Goal: Task Accomplishment & Management: Manage account settings

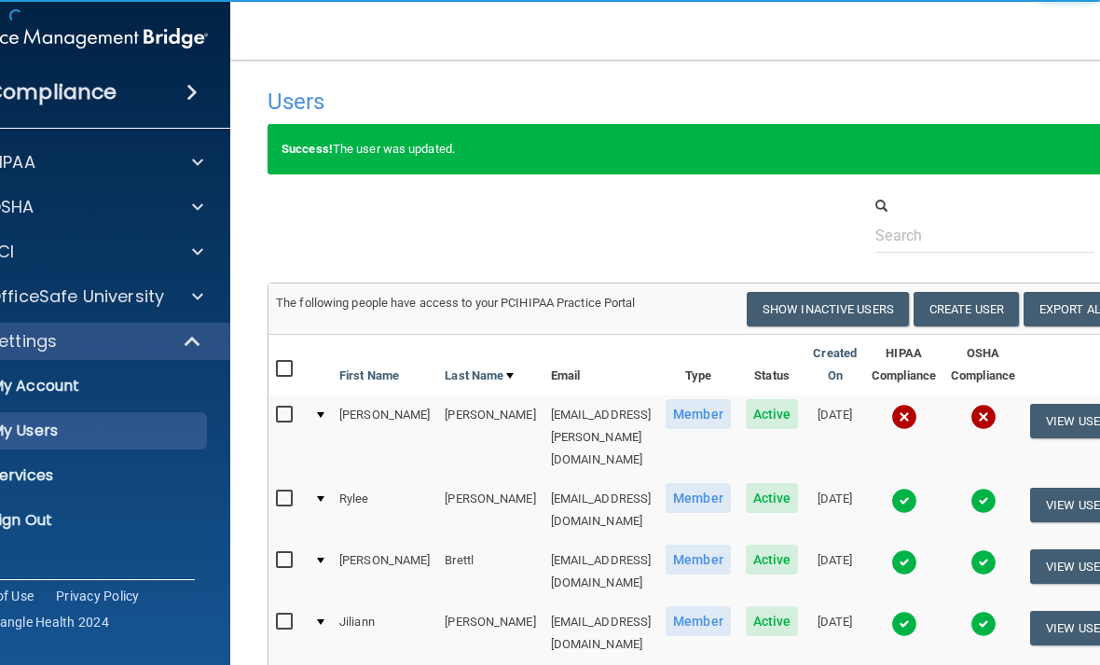
select select "20"
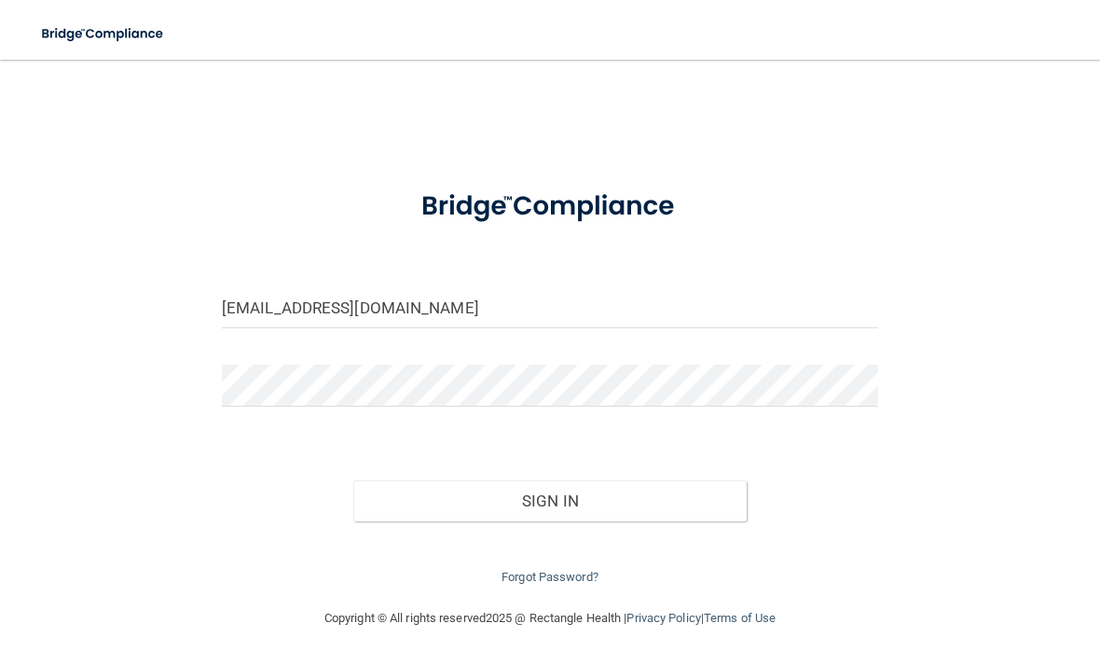
type input "[EMAIL_ADDRESS][DOMAIN_NAME]"
click at [500, 346] on form "[EMAIL_ADDRESS][DOMAIN_NAME] Invalid email/password. You don't have permission …" at bounding box center [550, 380] width 657 height 417
click at [549, 496] on button "Sign In" at bounding box center [550, 500] width 394 height 41
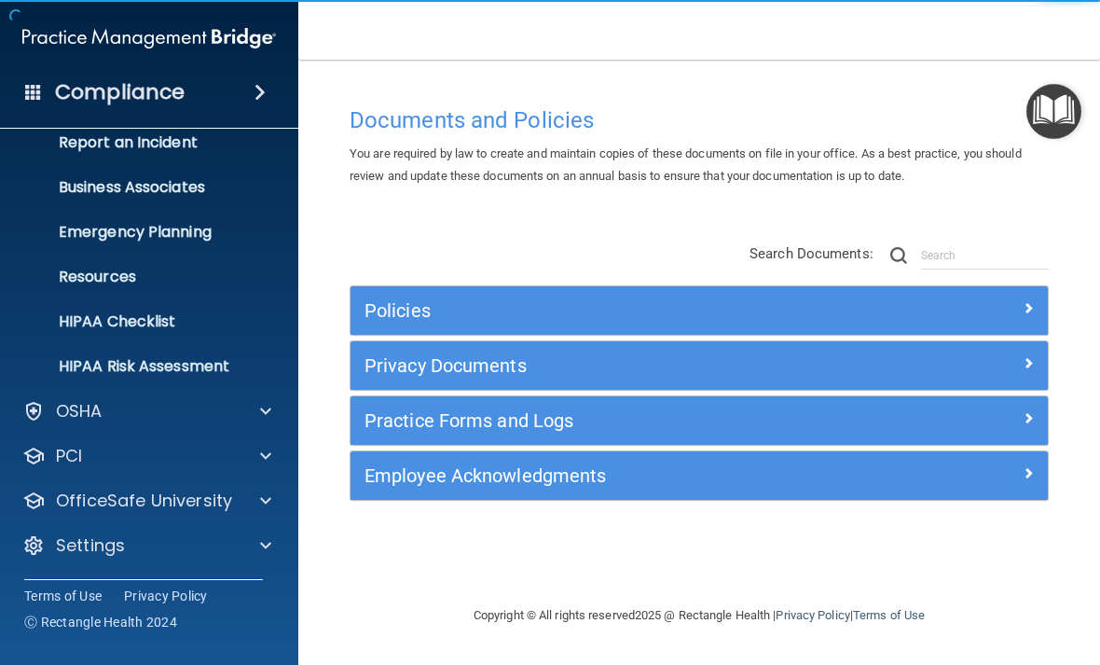
scroll to position [109, 0]
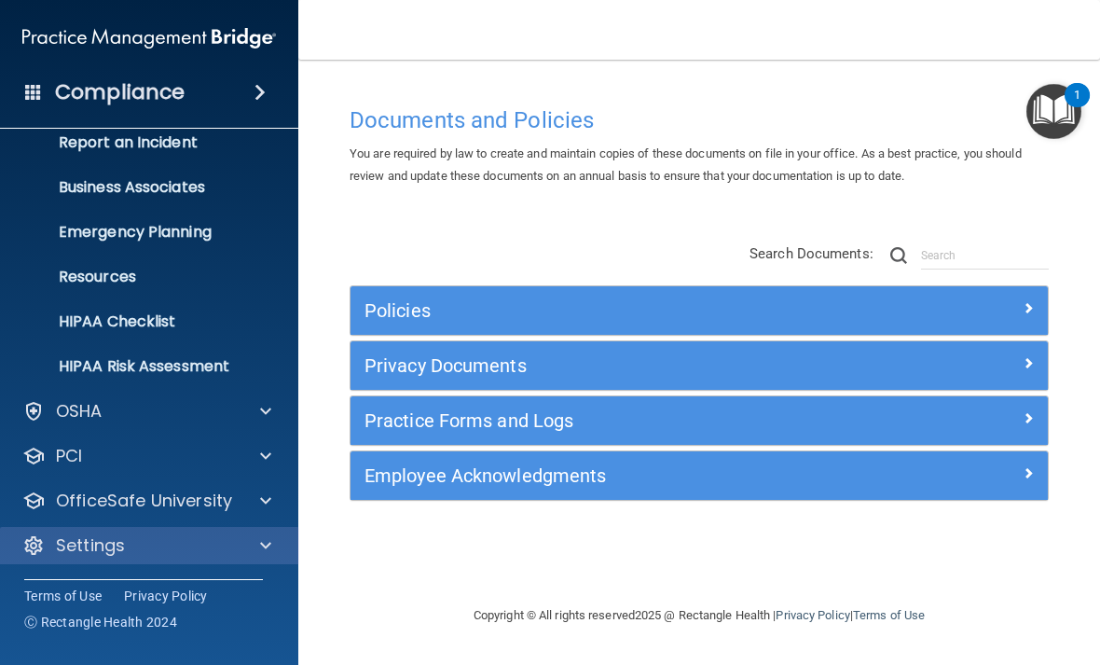
click at [171, 538] on div "Settings" at bounding box center [123, 545] width 231 height 22
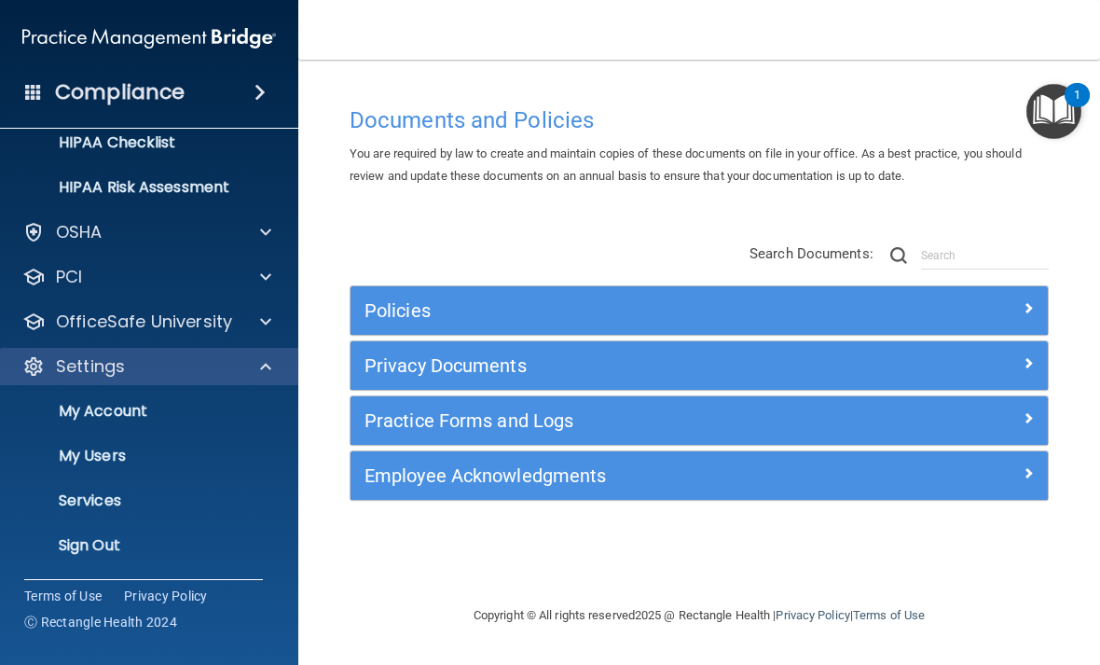
scroll to position [288, 0]
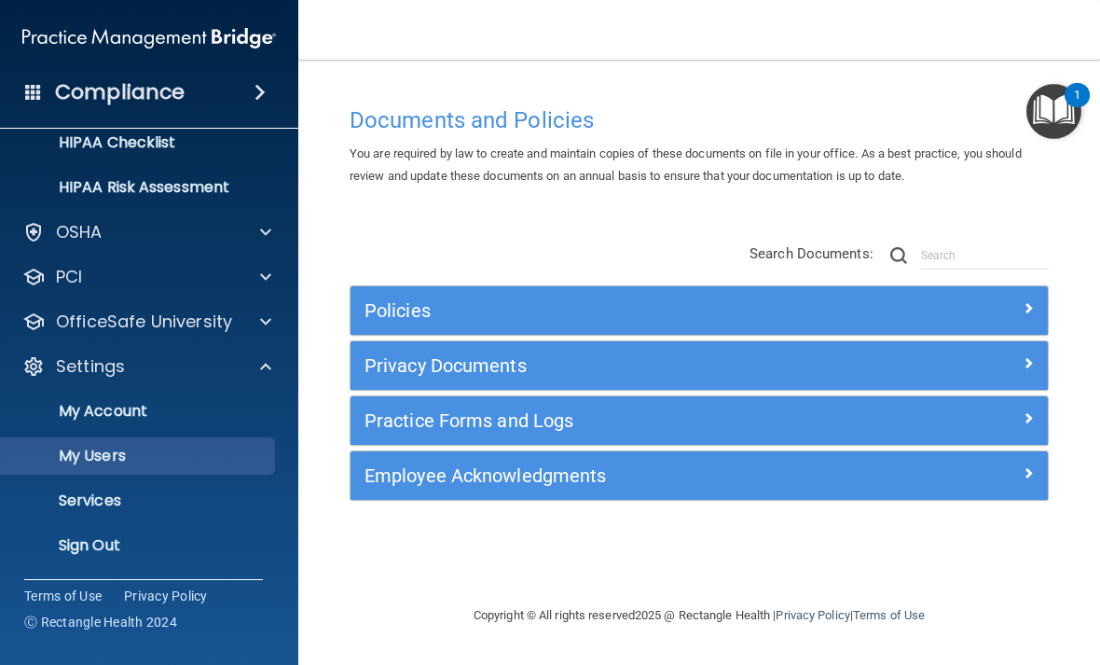
click at [153, 452] on p "My Users" at bounding box center [139, 456] width 255 height 19
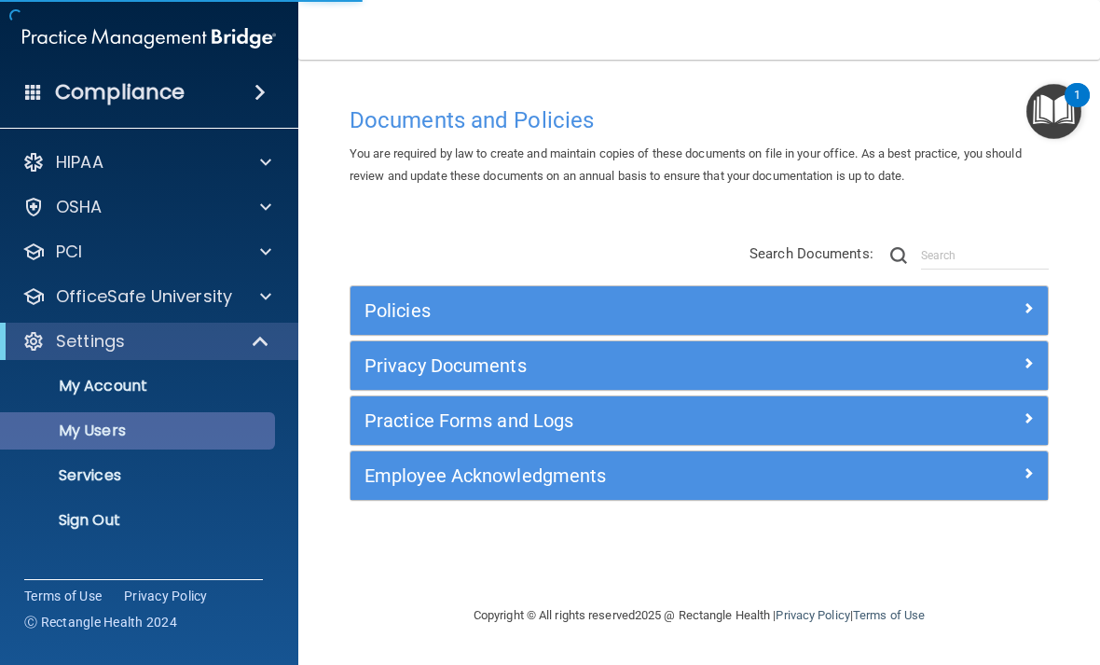
select select "20"
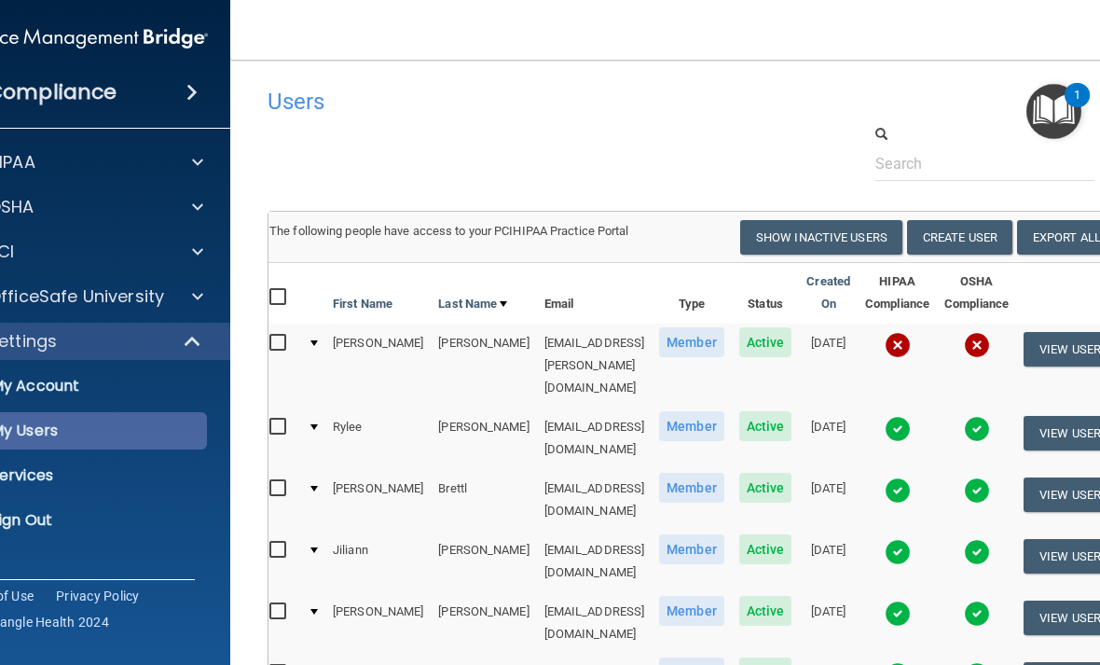
scroll to position [0, 7]
click at [1065, 345] on button "View User" at bounding box center [1070, 349] width 92 height 35
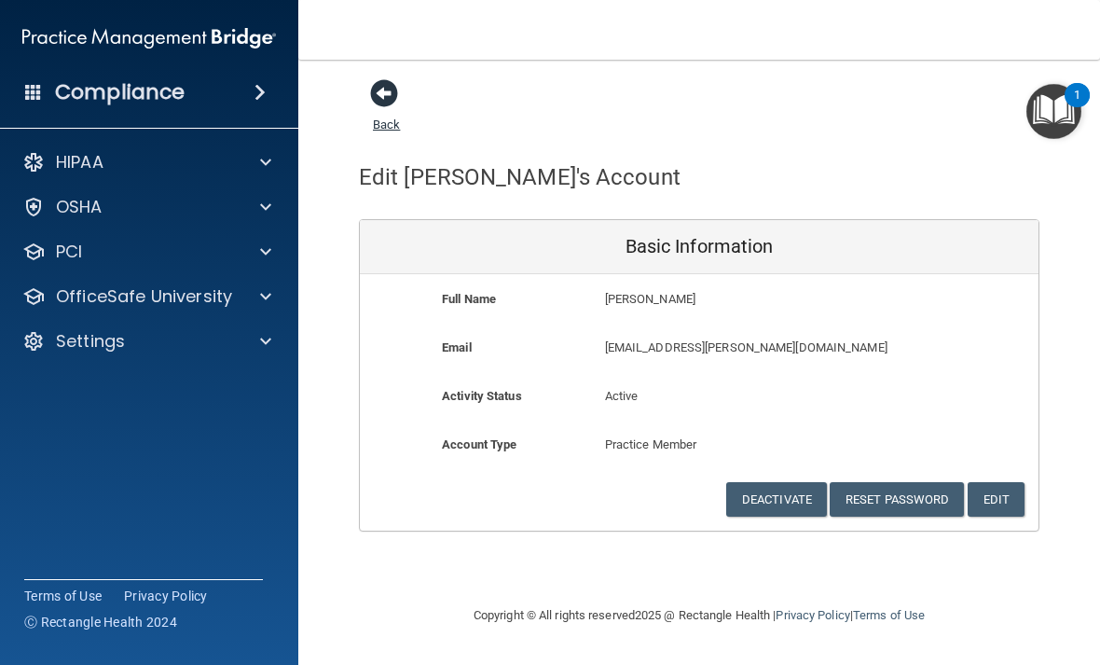
click at [370, 104] on span at bounding box center [384, 93] width 28 height 28
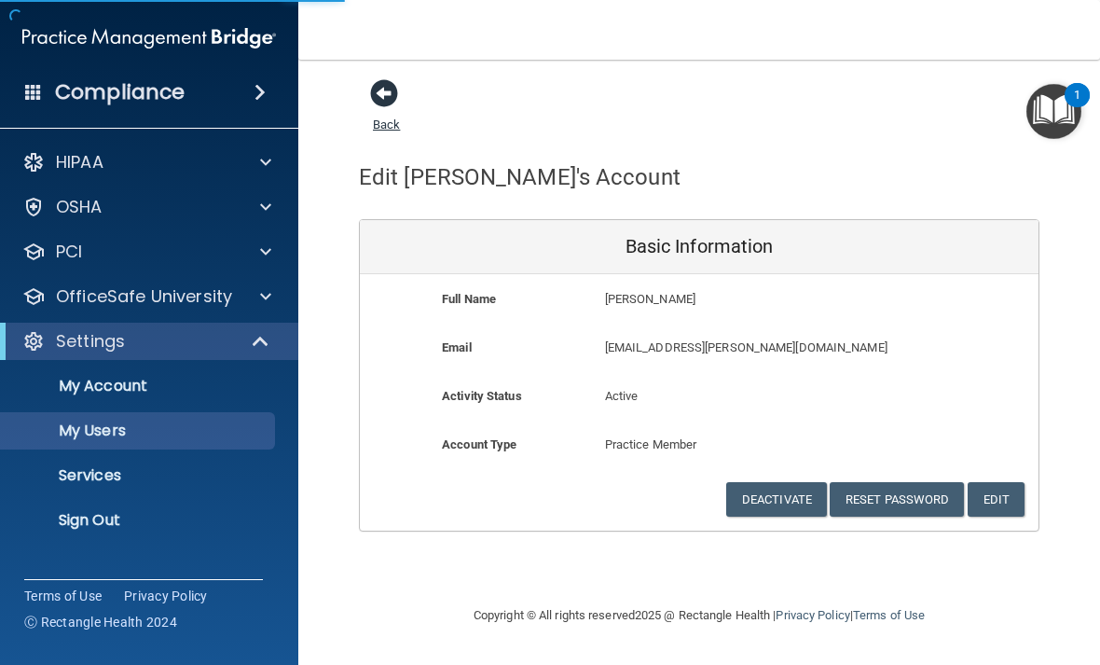
select select "20"
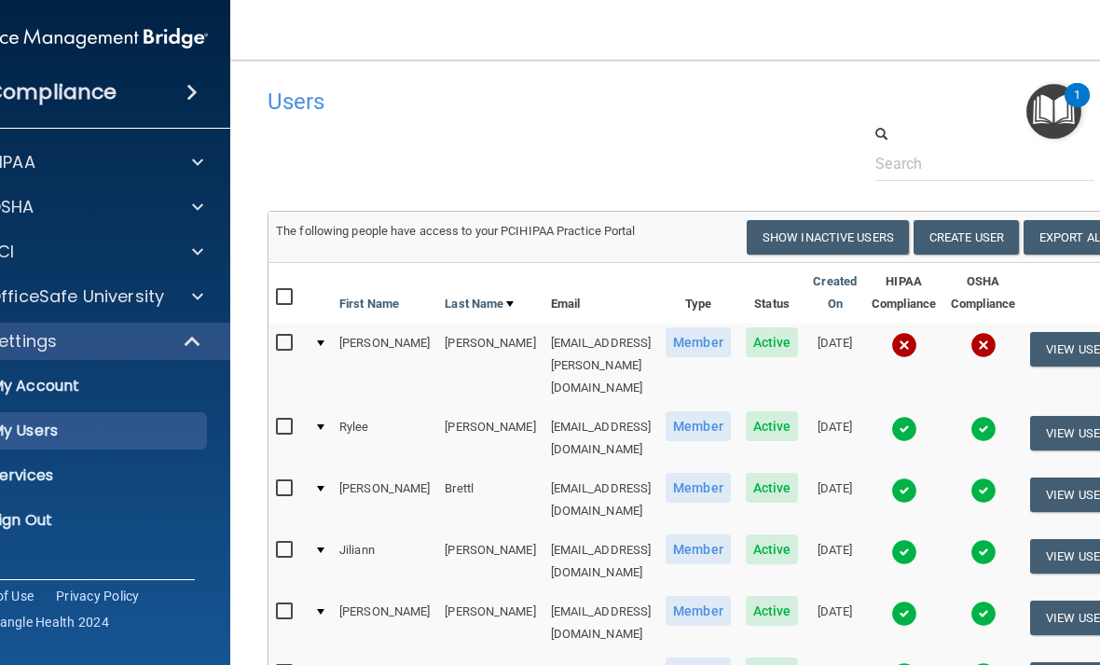
click at [276, 340] on input "checkbox" at bounding box center [286, 343] width 21 height 15
checkbox input "true"
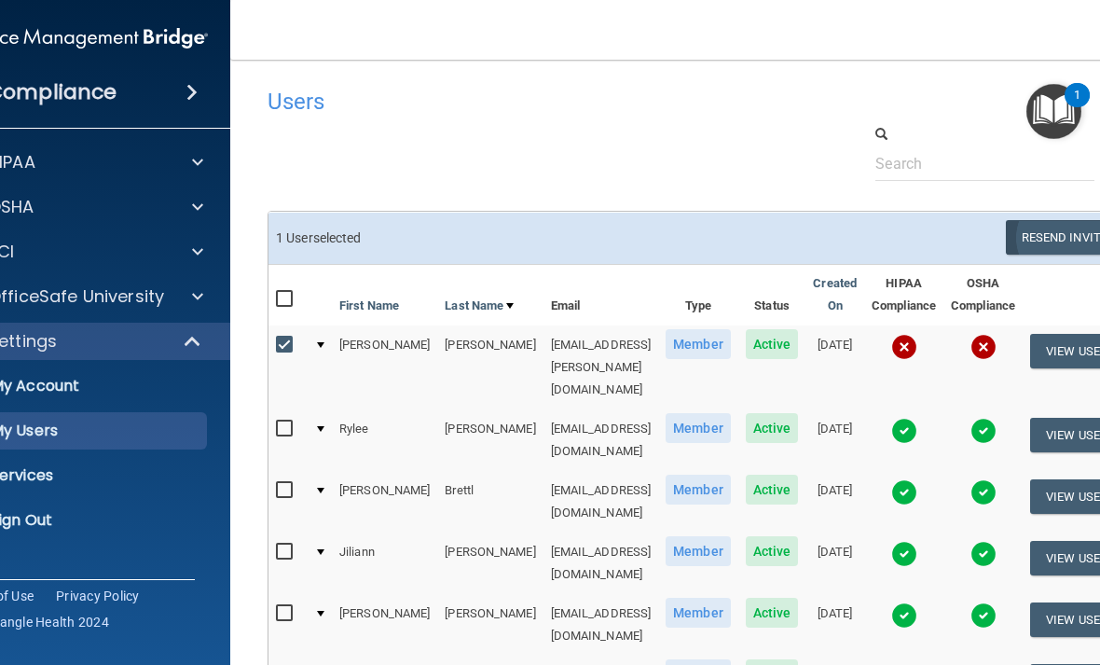
click at [1057, 226] on button "Resend Invite" at bounding box center [1064, 237] width 117 height 35
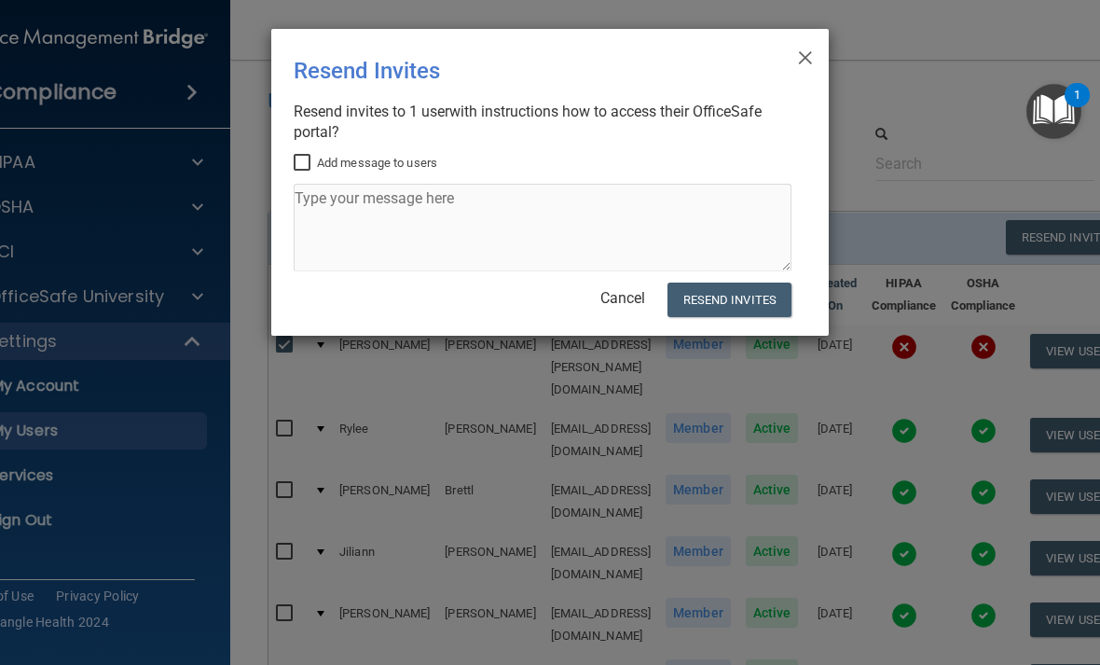
click at [296, 169] on input "Add message to users" at bounding box center [304, 163] width 21 height 15
checkbox input "true"
click at [332, 230] on textarea at bounding box center [543, 228] width 498 height 88
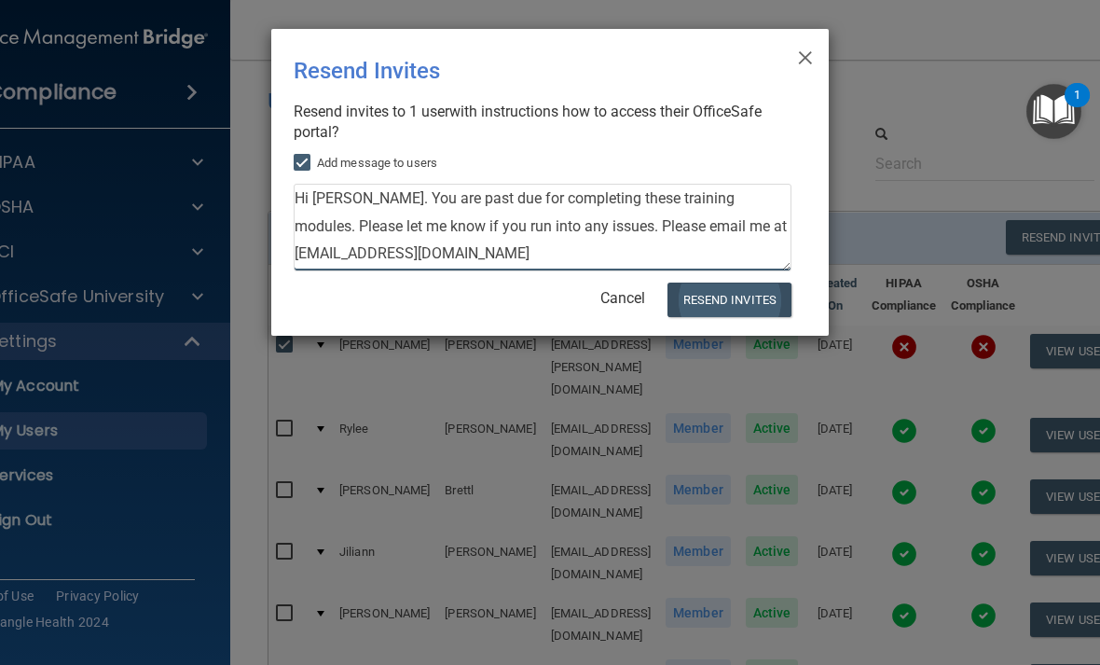
type textarea "Hi Dina. You are past due for completing these training modules. Please let me …"
click at [742, 291] on button "Resend Invites" at bounding box center [730, 300] width 124 height 35
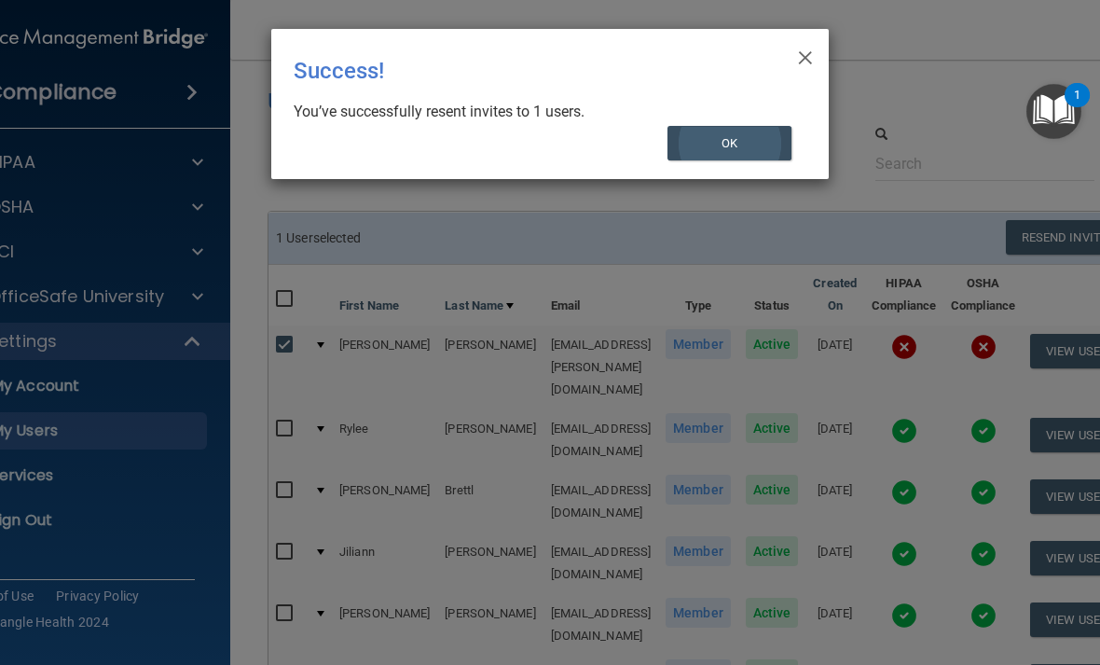
click at [760, 144] on button "OK" at bounding box center [730, 143] width 125 height 35
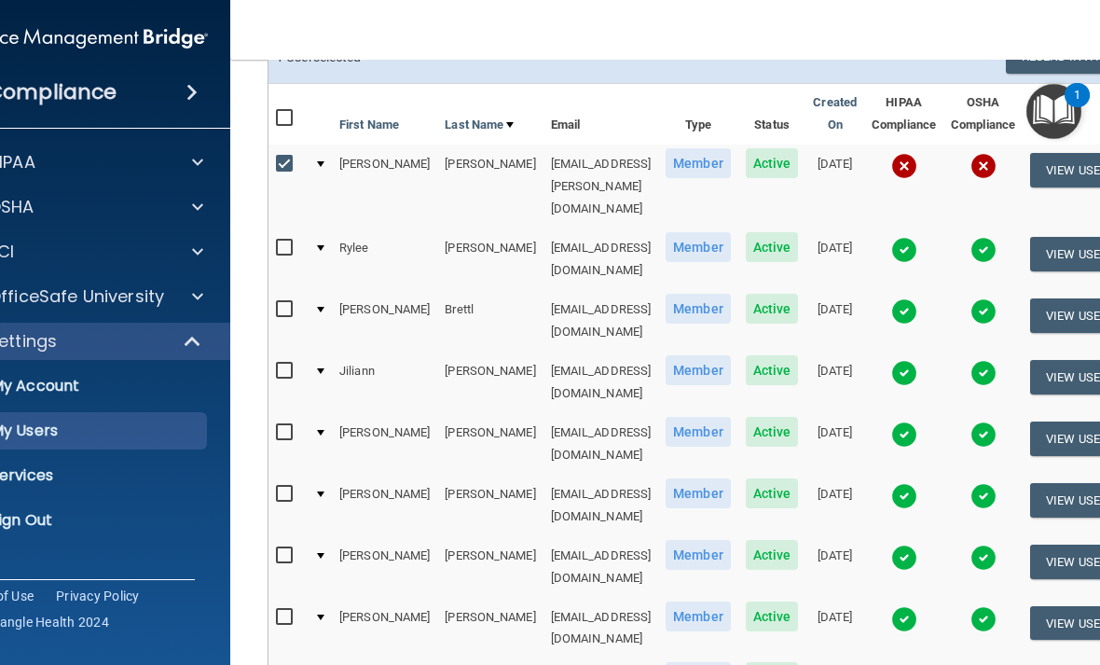
scroll to position [180, 0]
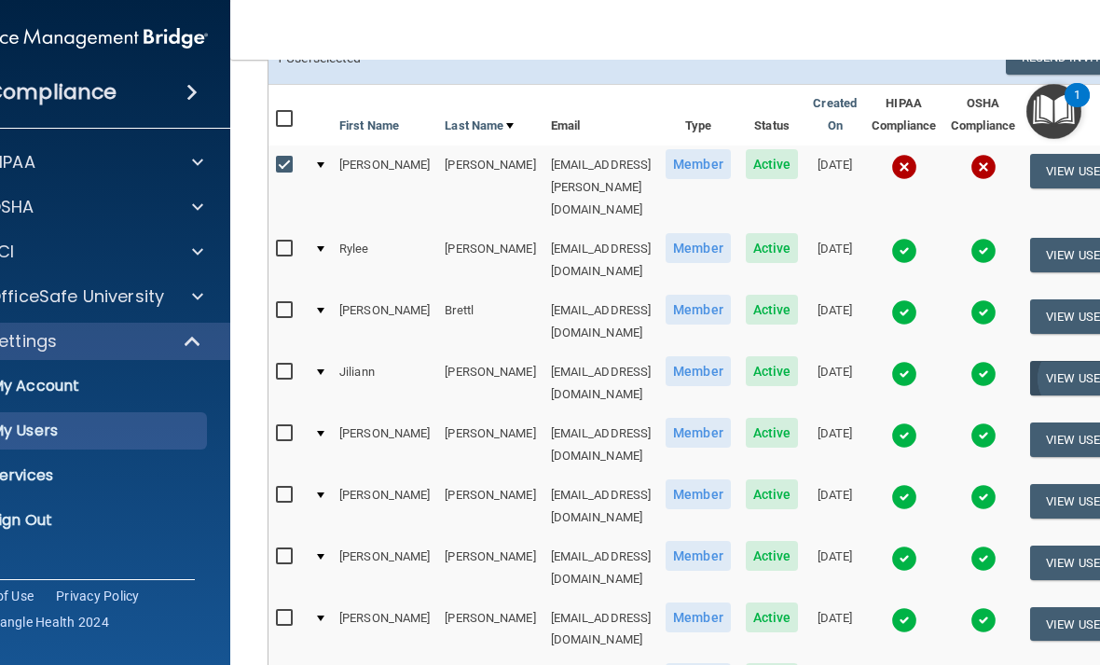
click at [1076, 361] on button "View User" at bounding box center [1076, 378] width 92 height 35
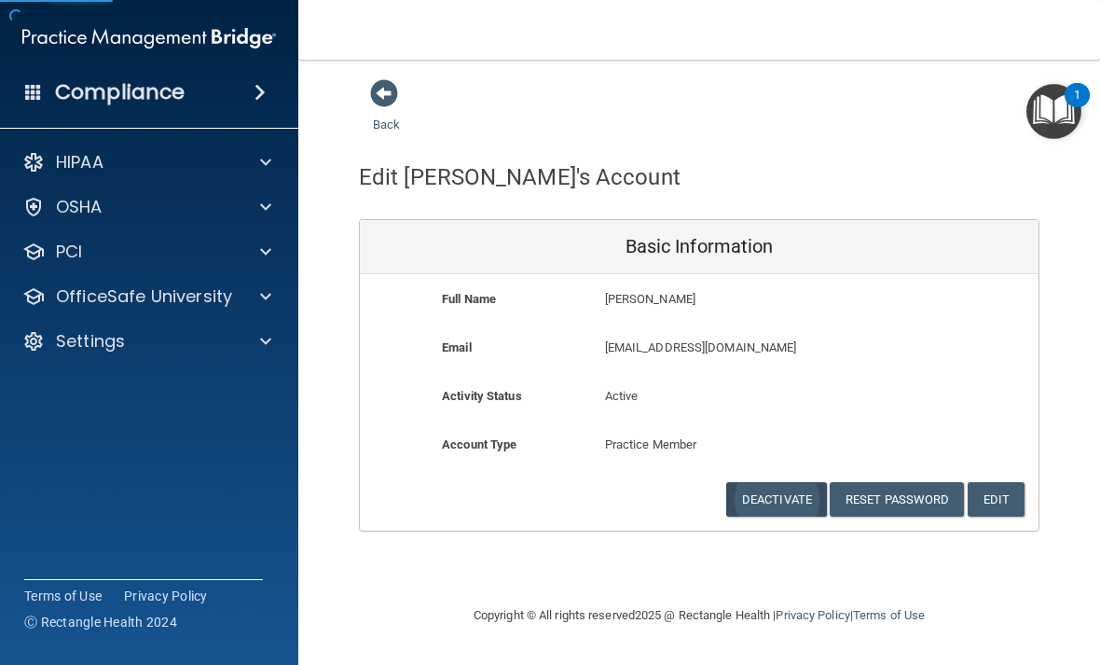
click at [783, 505] on button "Deactivate" at bounding box center [776, 499] width 101 height 35
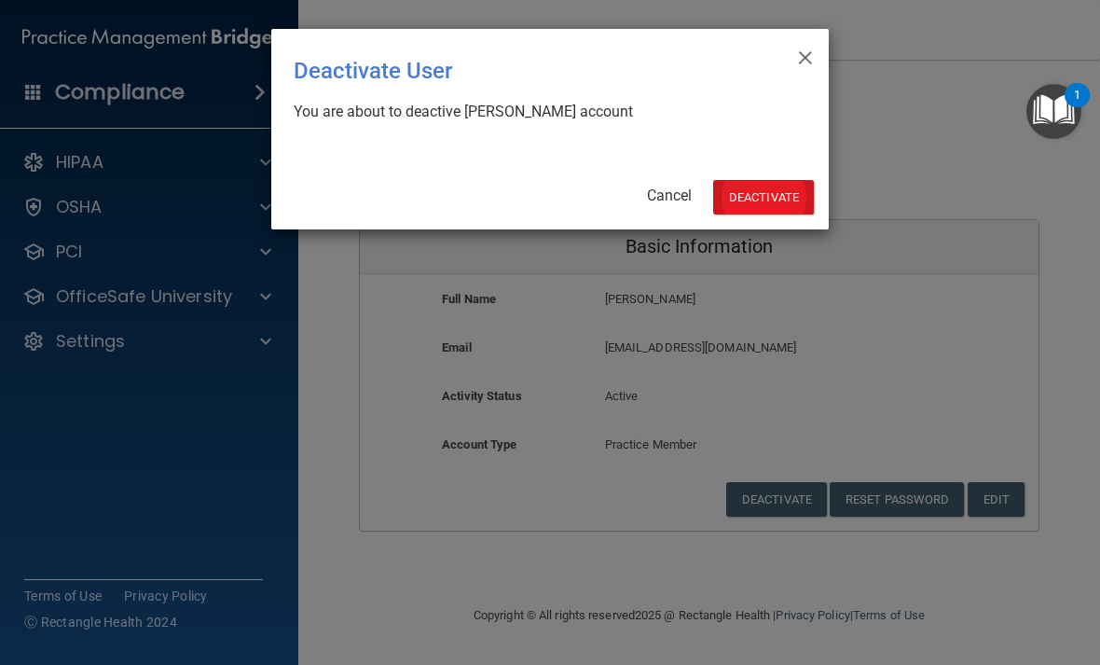
click at [783, 180] on button "Deactivate" at bounding box center [763, 197] width 101 height 35
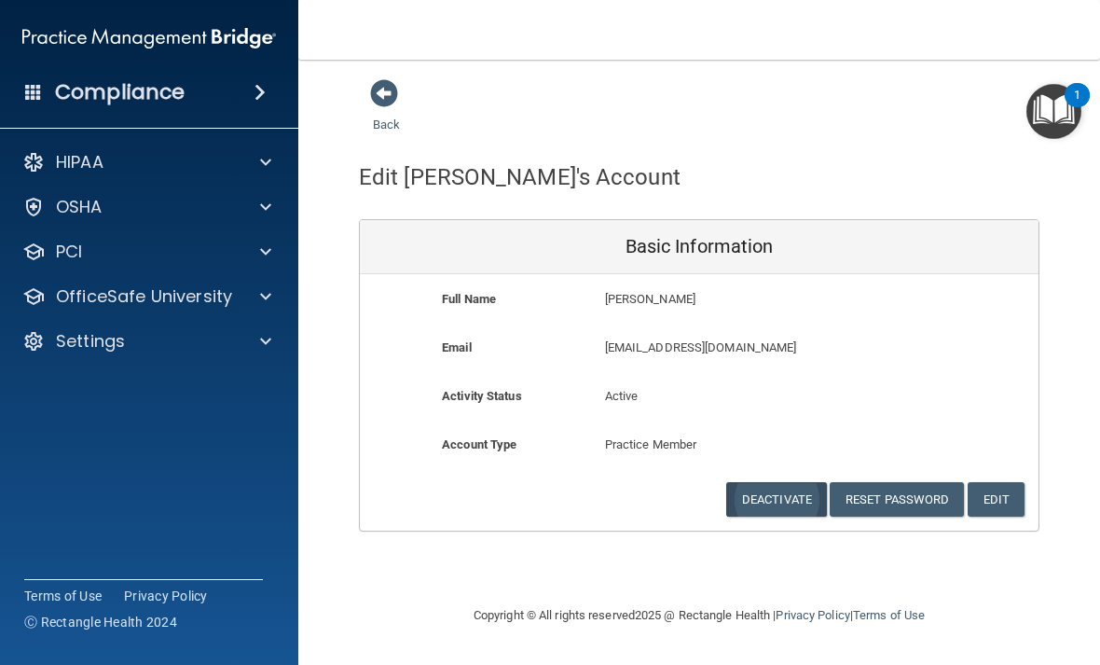
click at [788, 491] on button "Deactivate" at bounding box center [776, 499] width 101 height 35
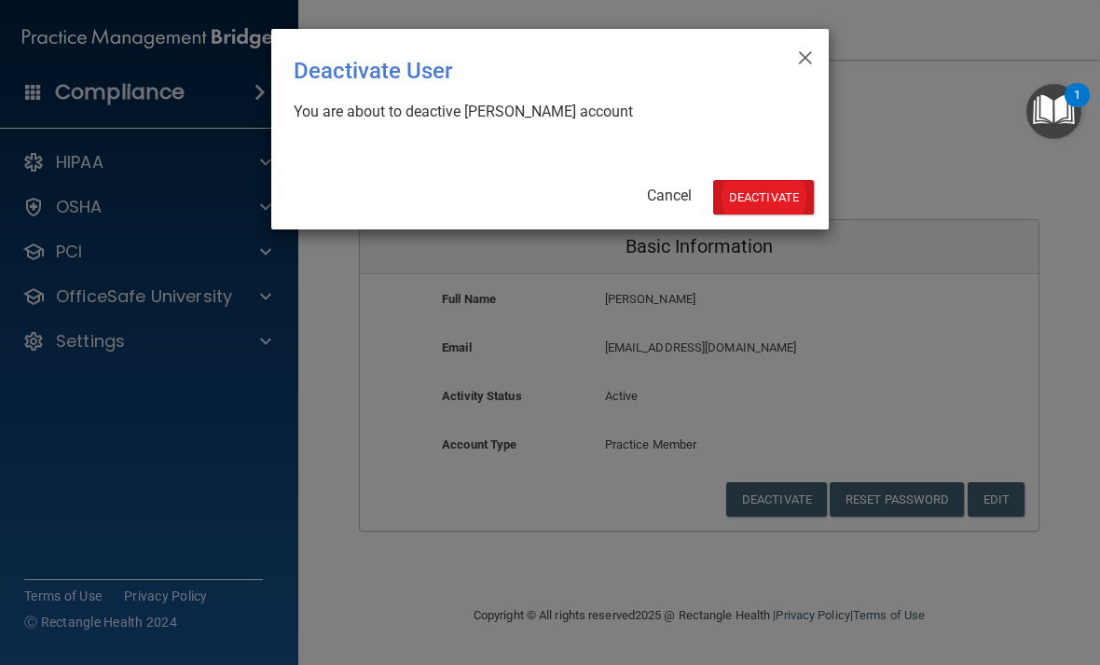
click at [778, 202] on button "Deactivate" at bounding box center [763, 197] width 101 height 35
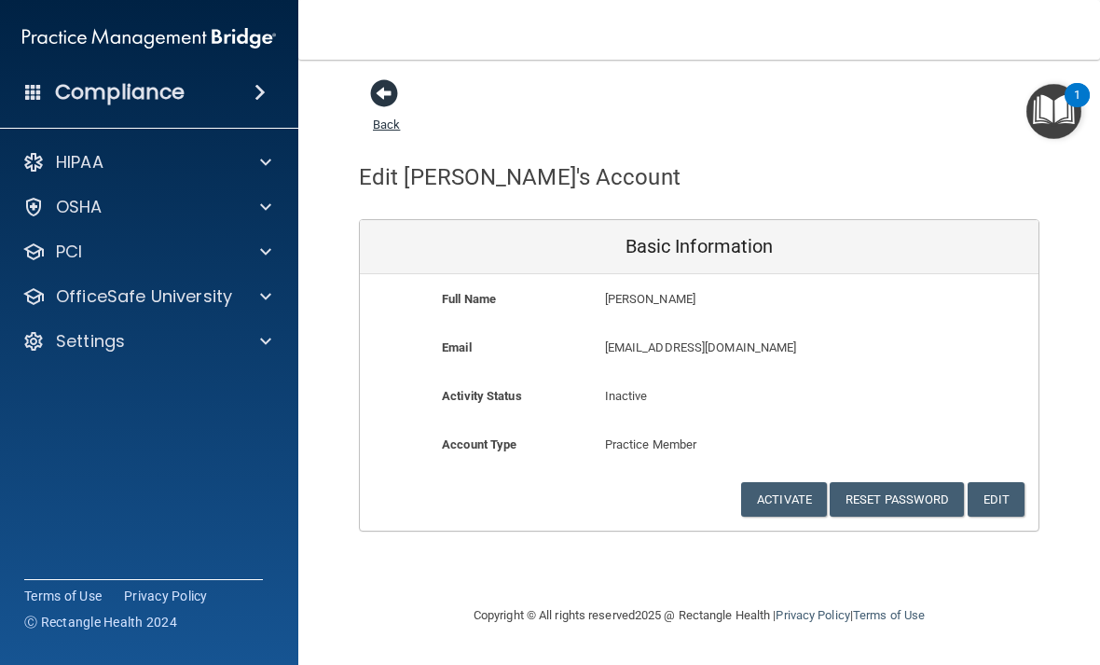
click at [387, 86] on span at bounding box center [384, 93] width 28 height 28
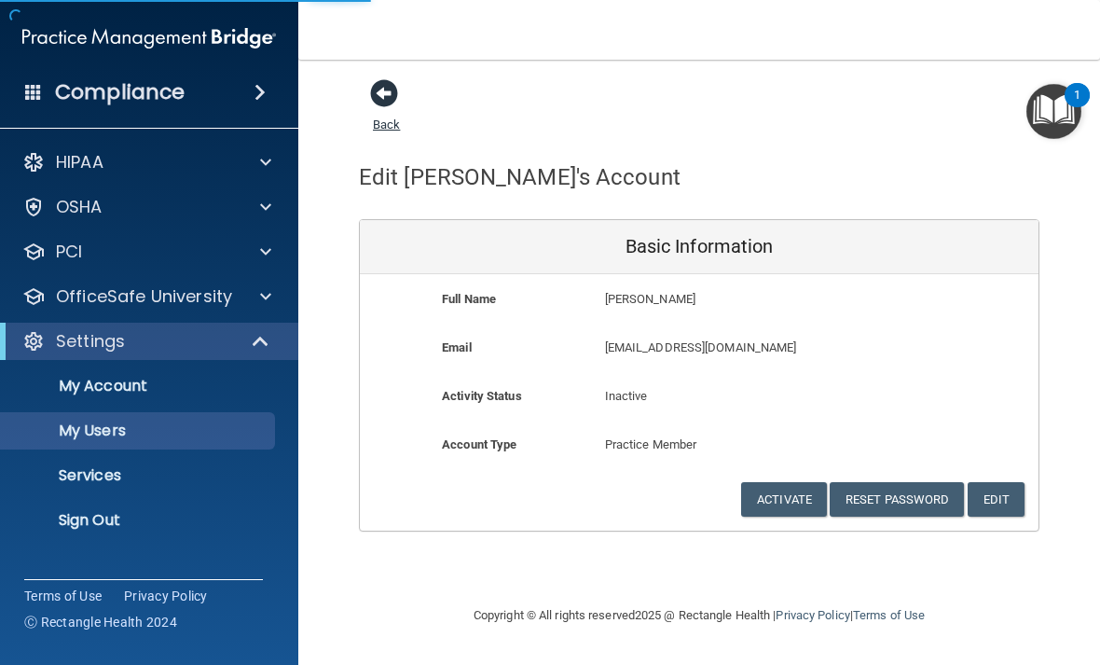
select select "20"
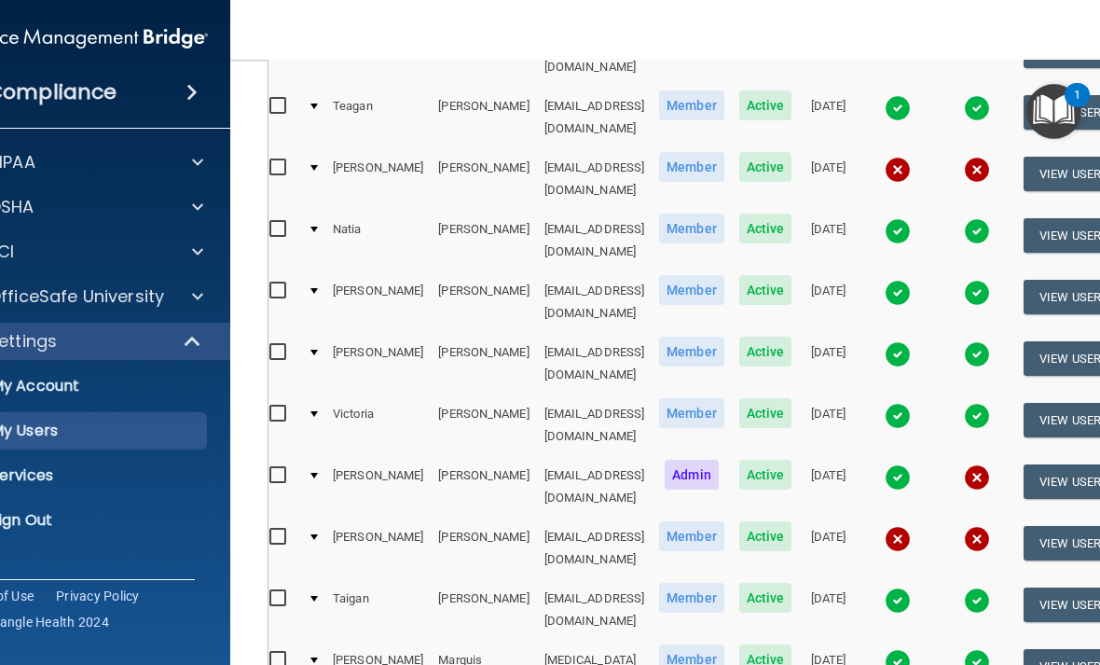
scroll to position [874, 0]
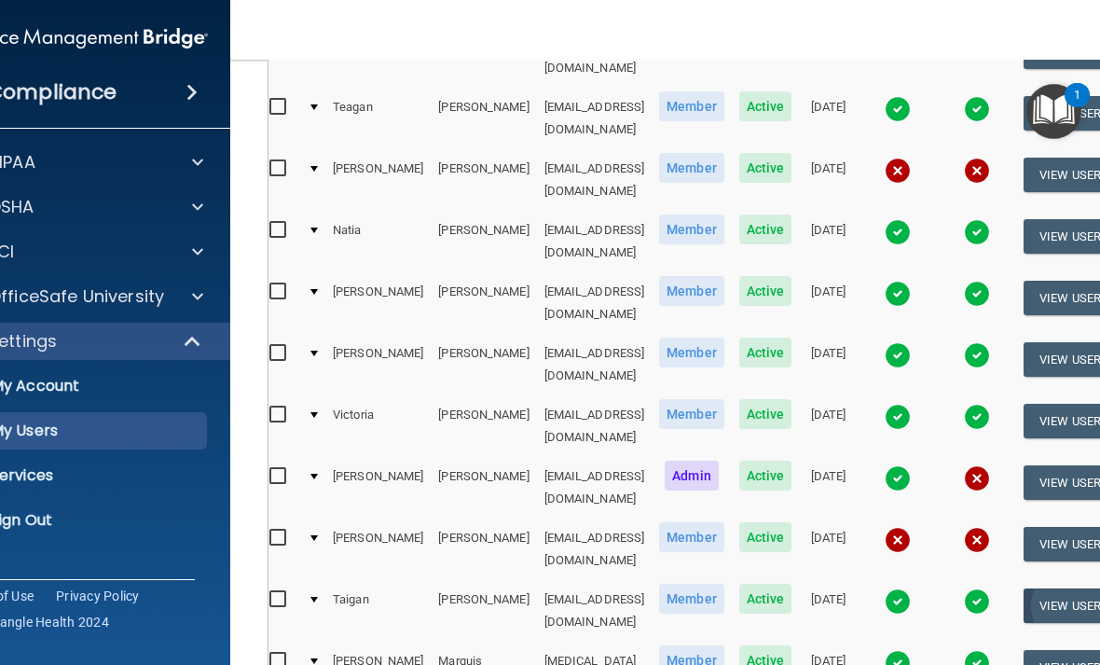
click at [1062, 588] on button "View User" at bounding box center [1070, 605] width 92 height 35
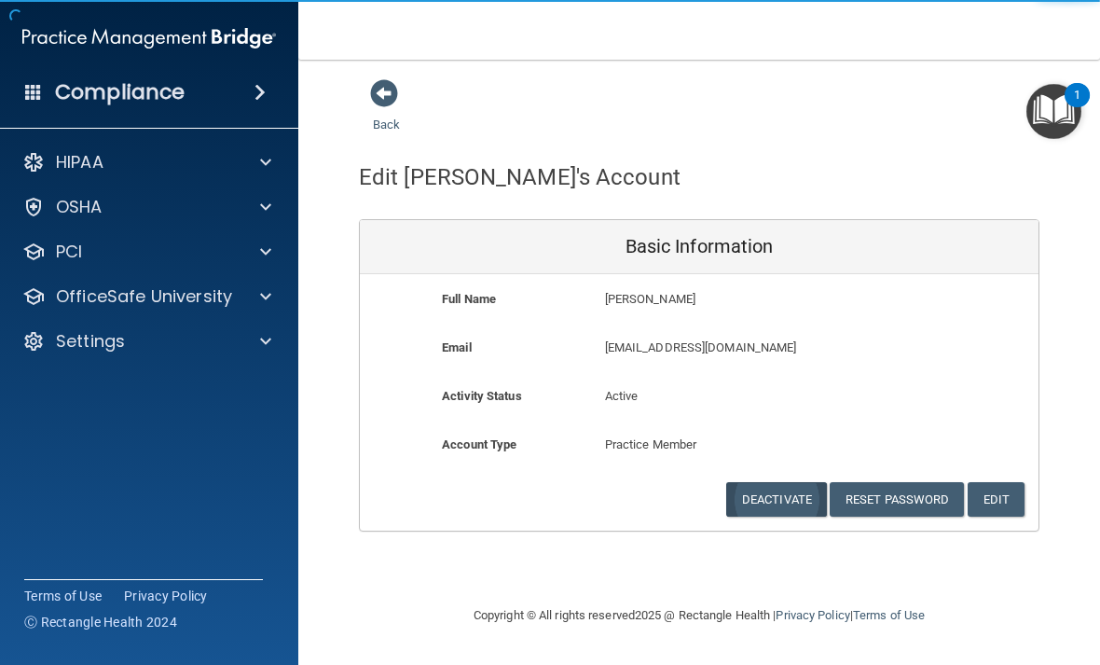
click at [796, 495] on button "Deactivate" at bounding box center [776, 499] width 101 height 35
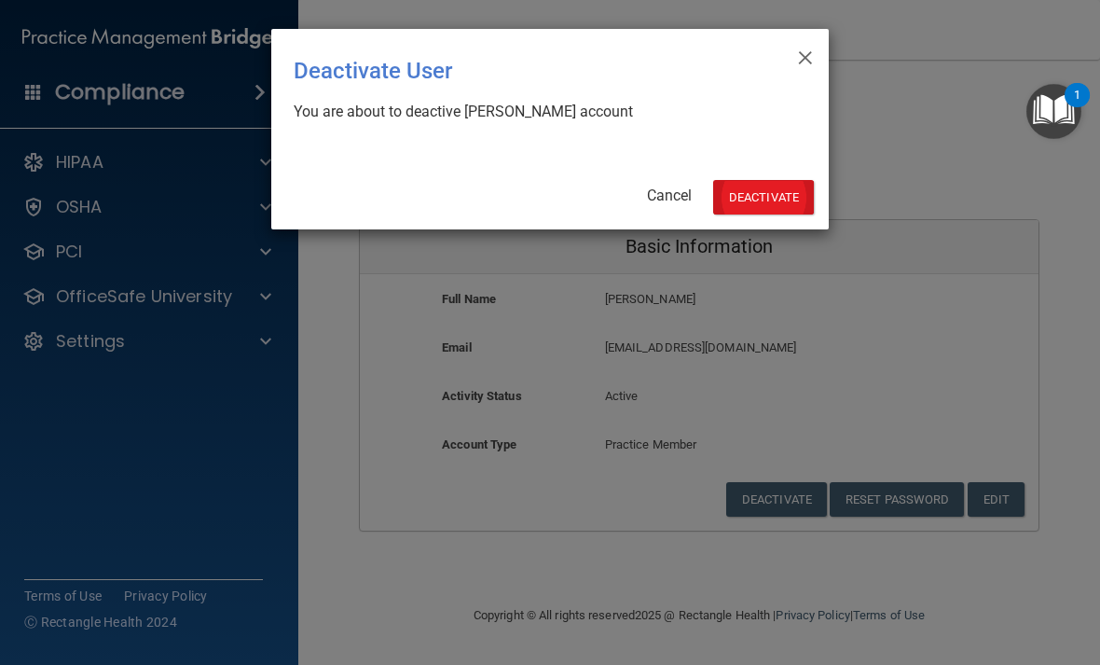
click at [778, 201] on button "Deactivate" at bounding box center [763, 197] width 101 height 35
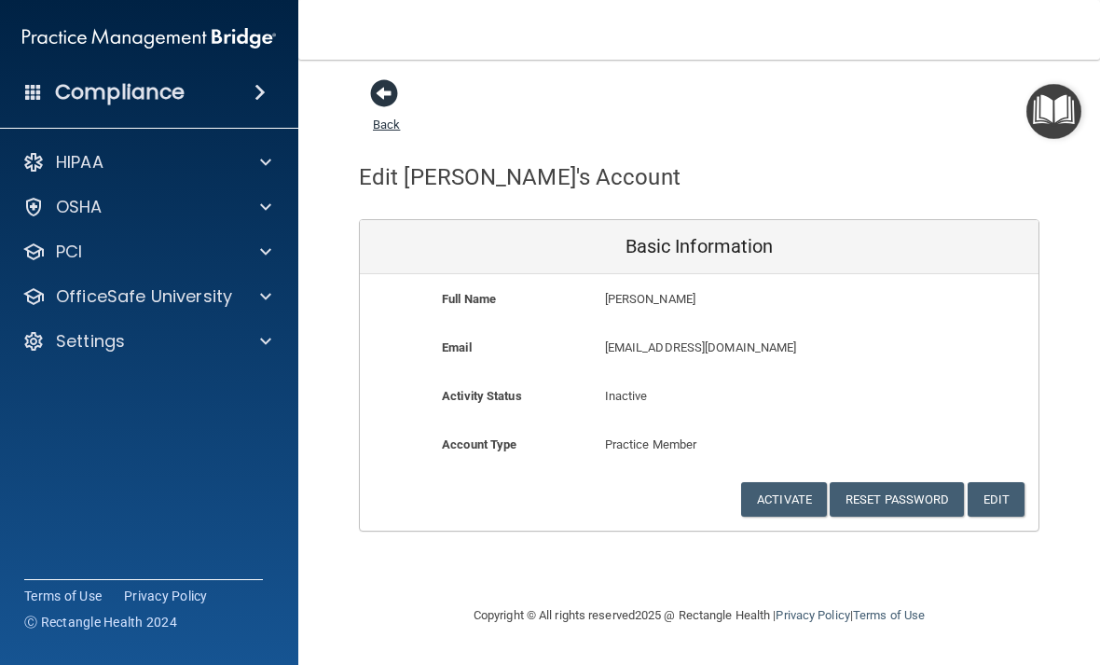
click at [384, 86] on span at bounding box center [384, 93] width 28 height 28
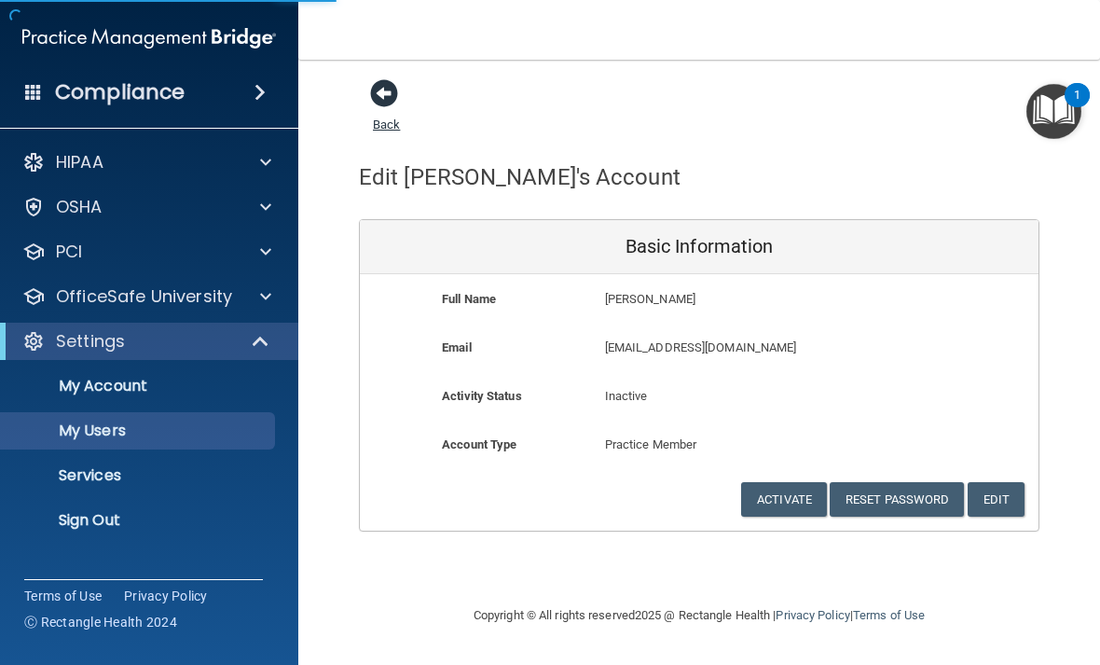
select select "20"
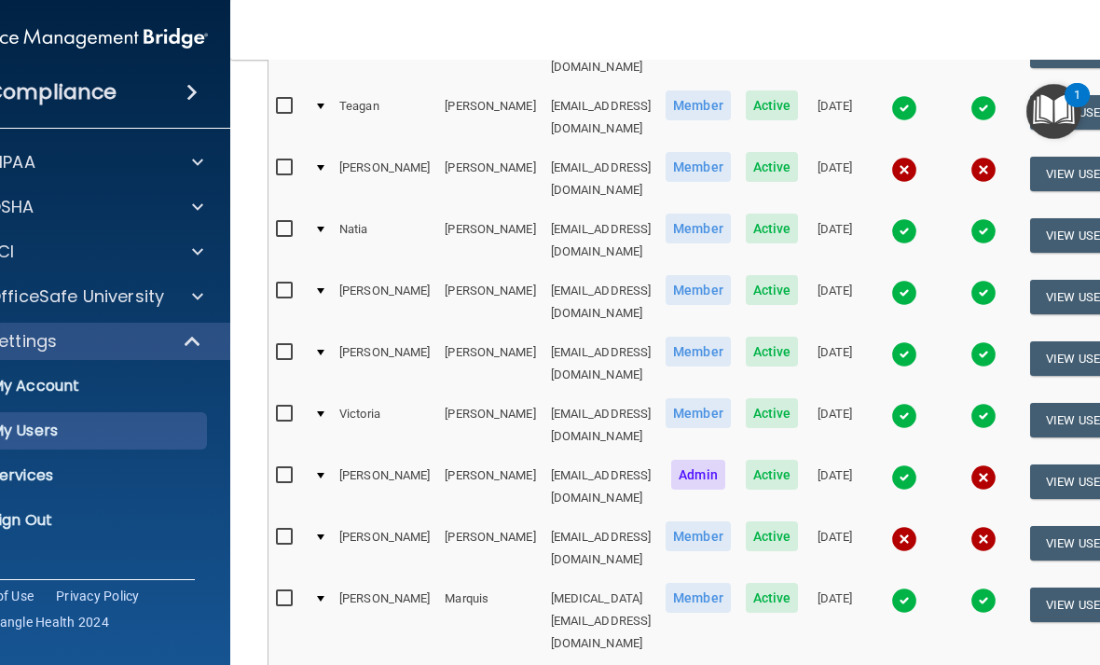
scroll to position [874, 0]
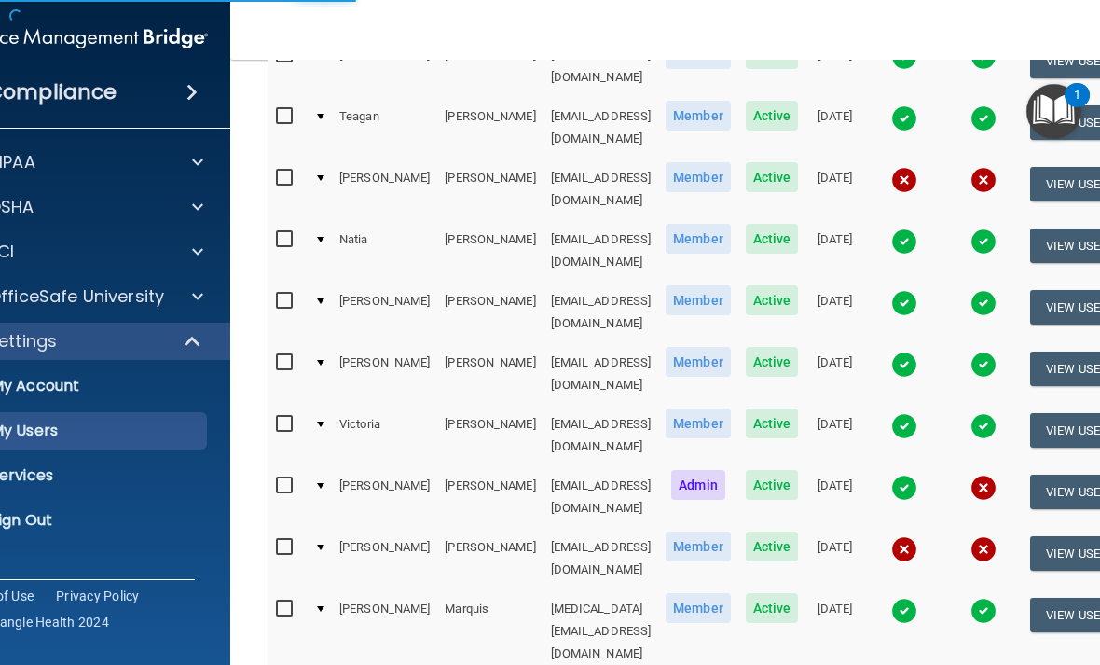
select select "20"
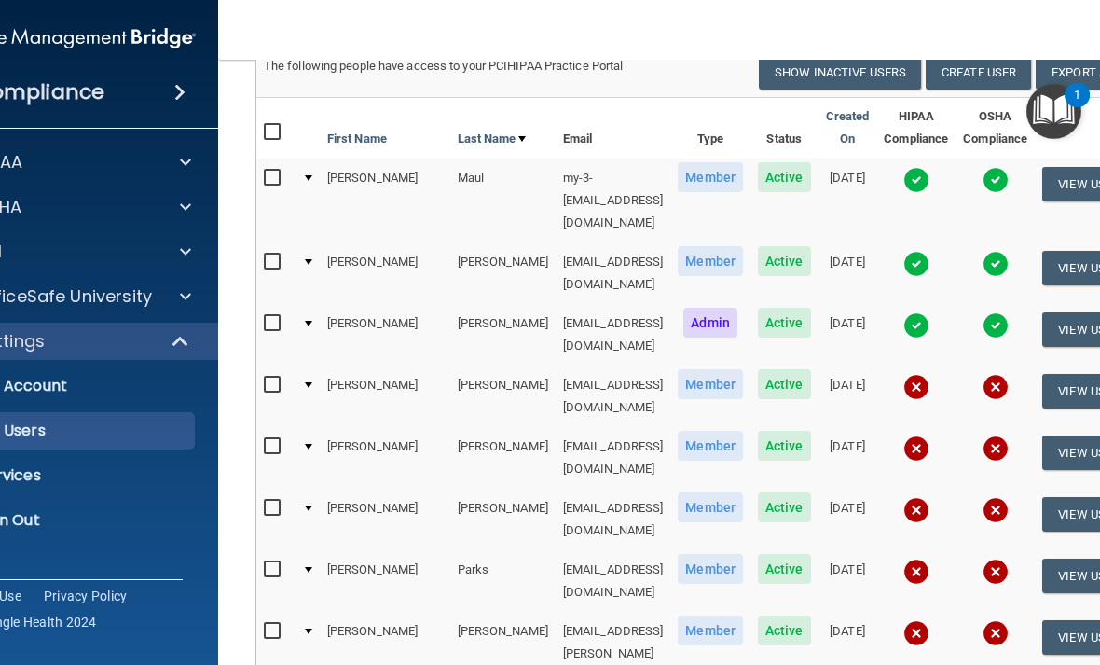
scroll to position [163, 0]
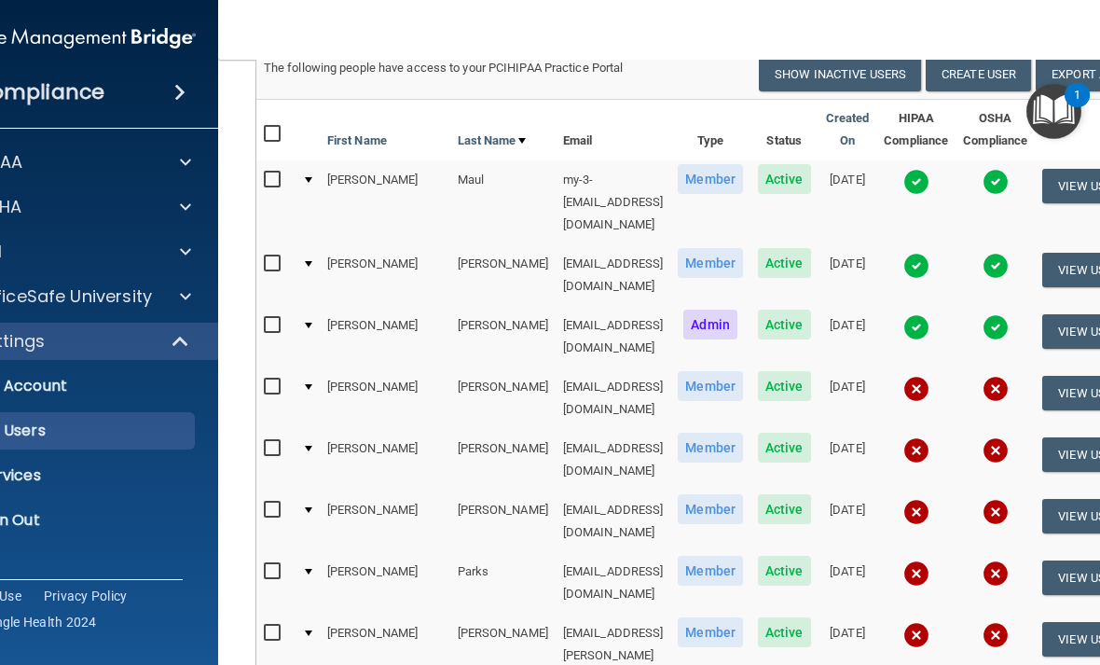
click at [264, 376] on label at bounding box center [275, 386] width 23 height 21
click at [264, 380] on input "checkbox" at bounding box center [274, 387] width 21 height 15
checkbox input "true"
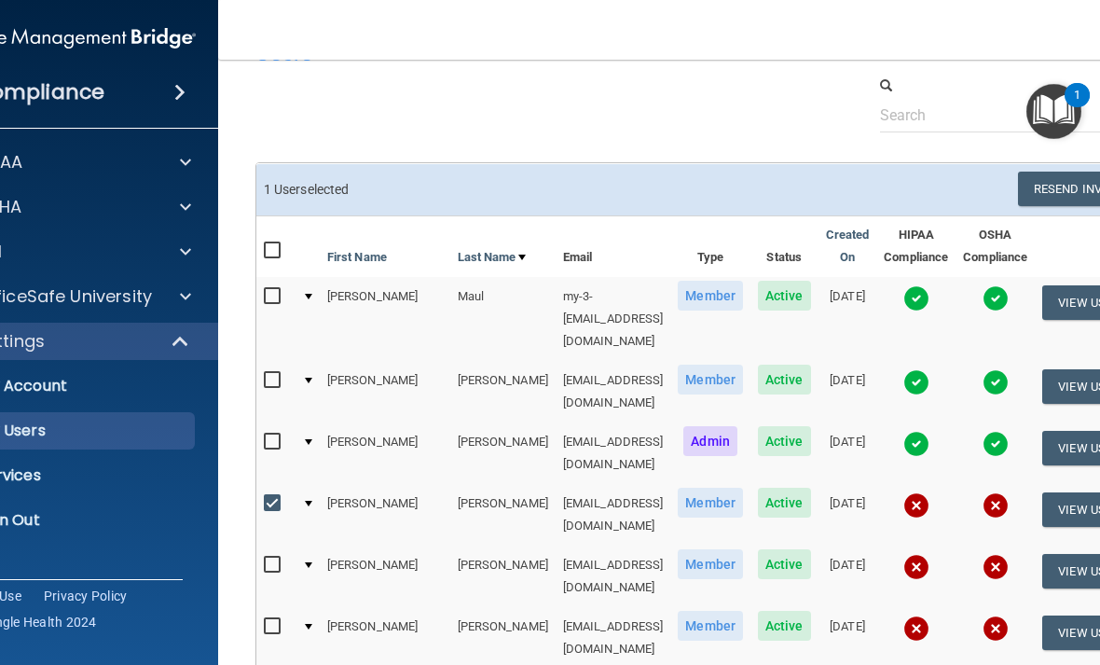
scroll to position [35, 0]
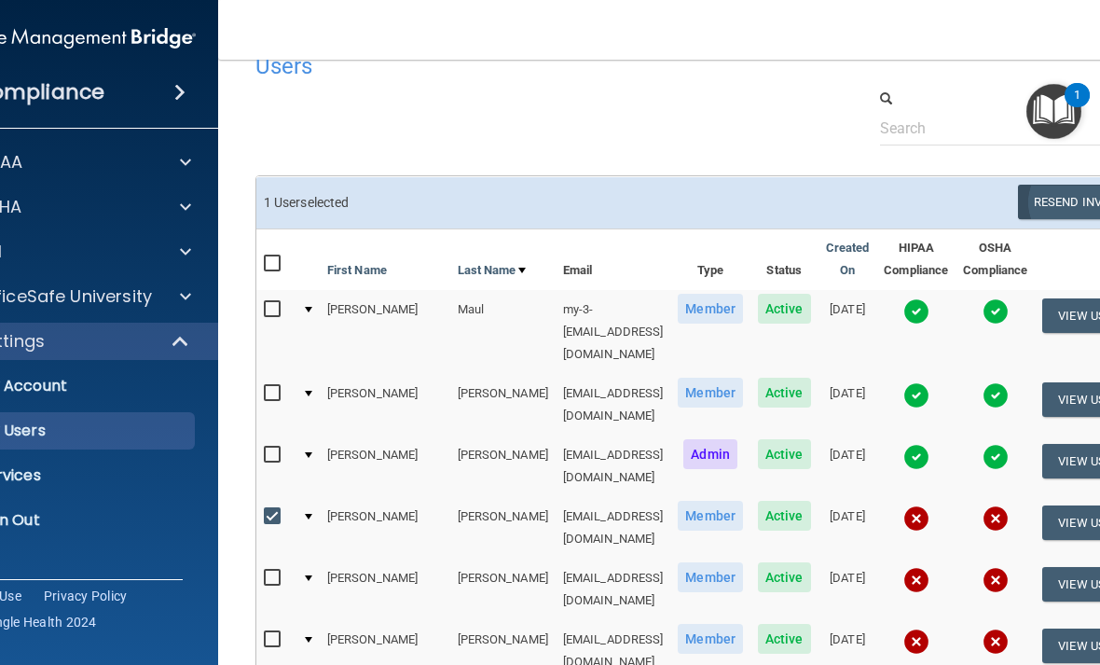
click at [1056, 197] on button "Resend Invite" at bounding box center [1076, 202] width 117 height 35
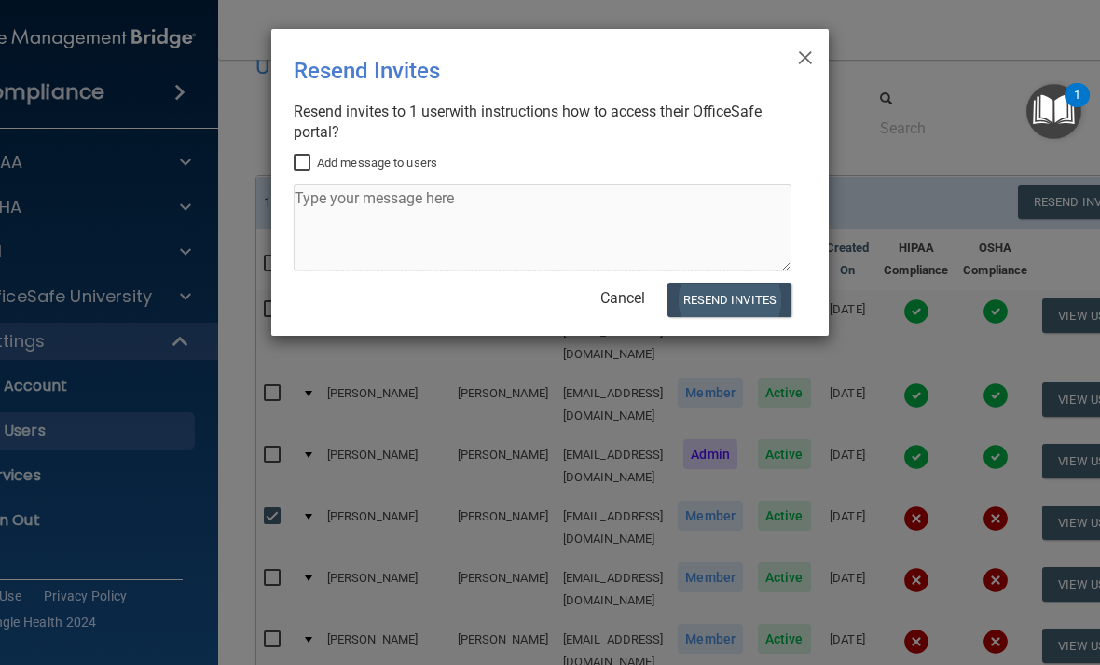
click at [738, 299] on button "Resend Invites" at bounding box center [730, 300] width 124 height 35
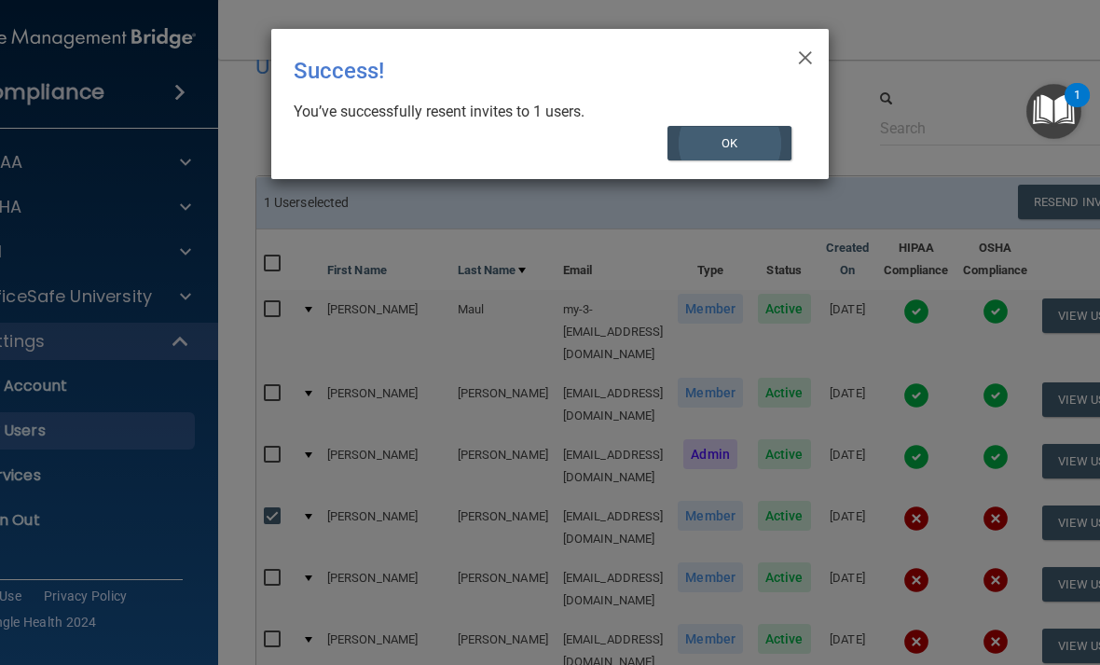
click at [765, 145] on button "OK" at bounding box center [730, 143] width 125 height 35
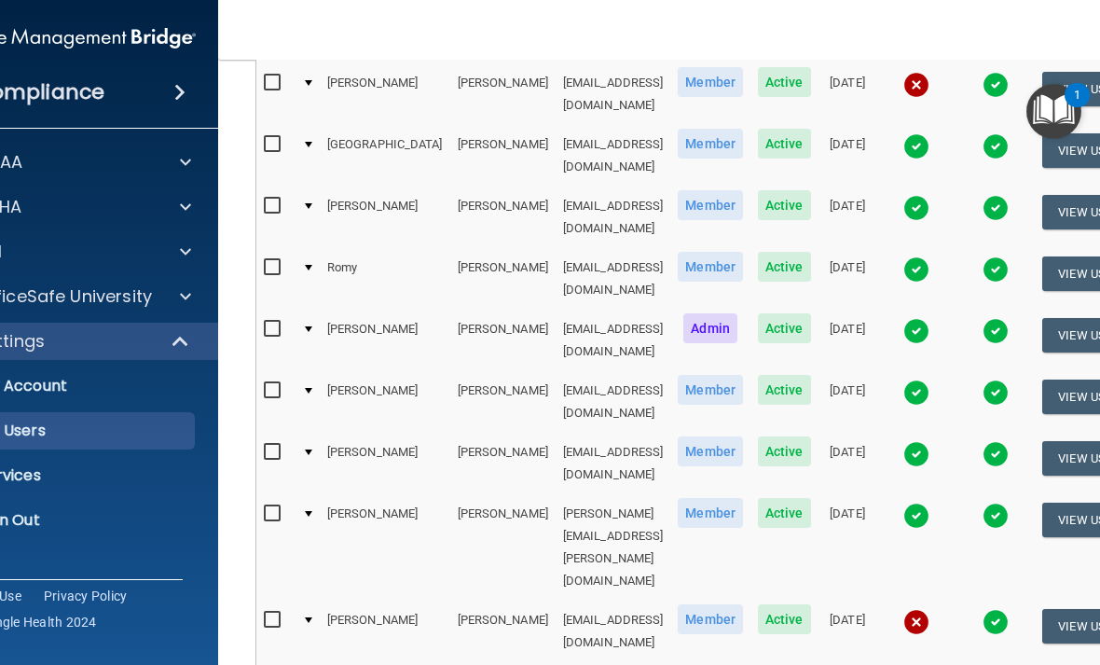
scroll to position [799, 0]
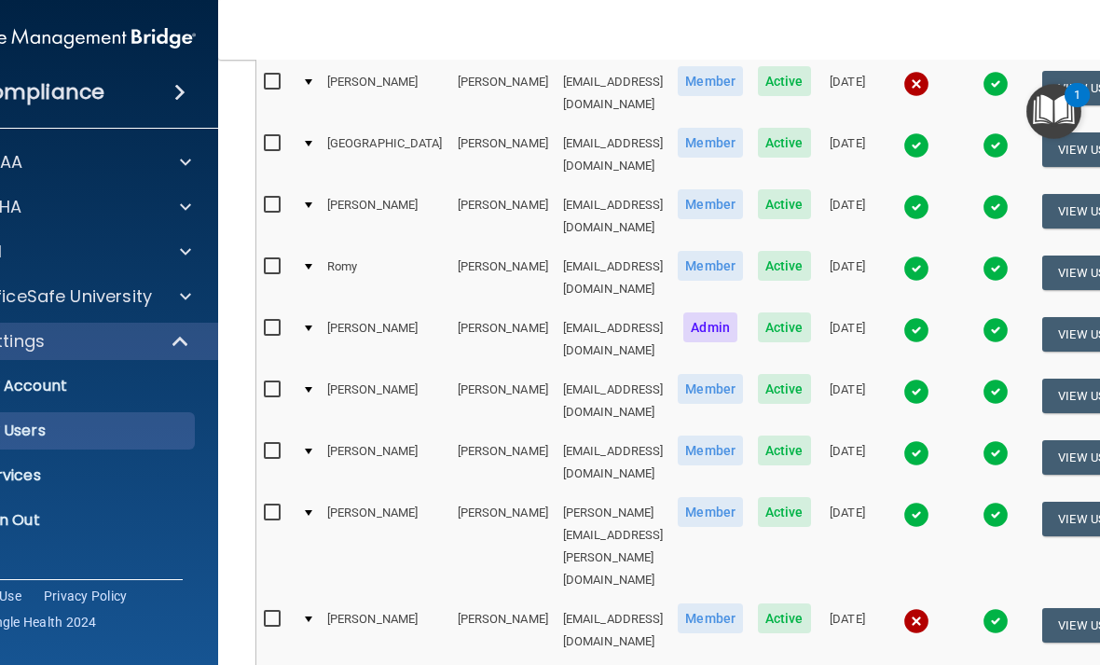
click at [331, 309] on td "Bailey" at bounding box center [385, 340] width 131 height 62
click at [1060, 608] on button "View User" at bounding box center [1089, 625] width 92 height 35
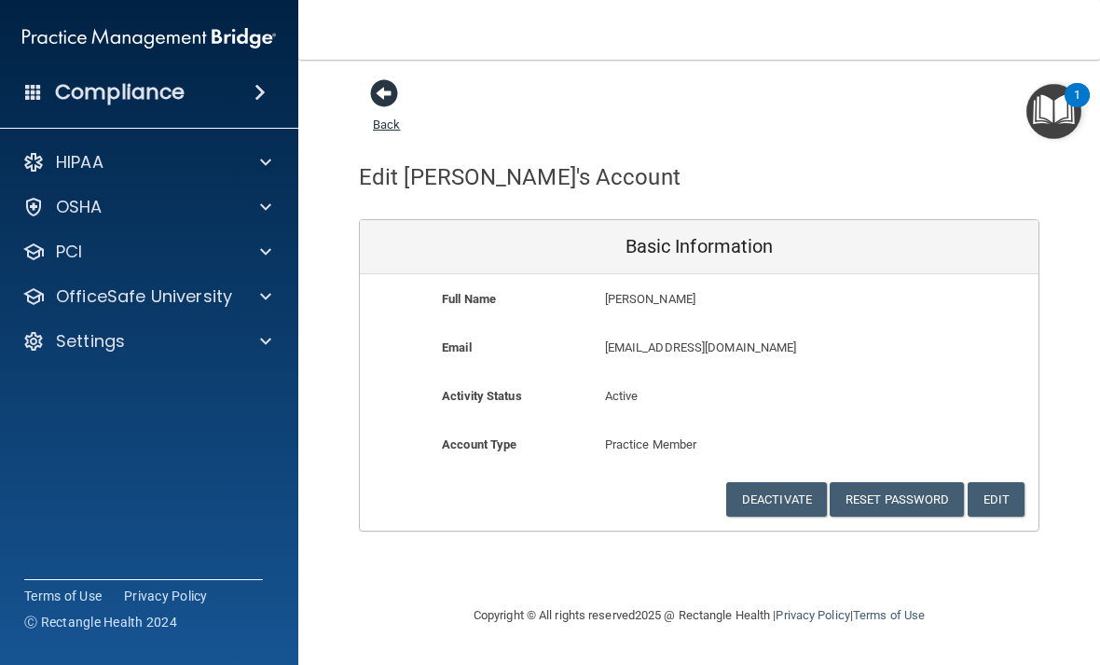
click at [383, 100] on span at bounding box center [384, 93] width 28 height 28
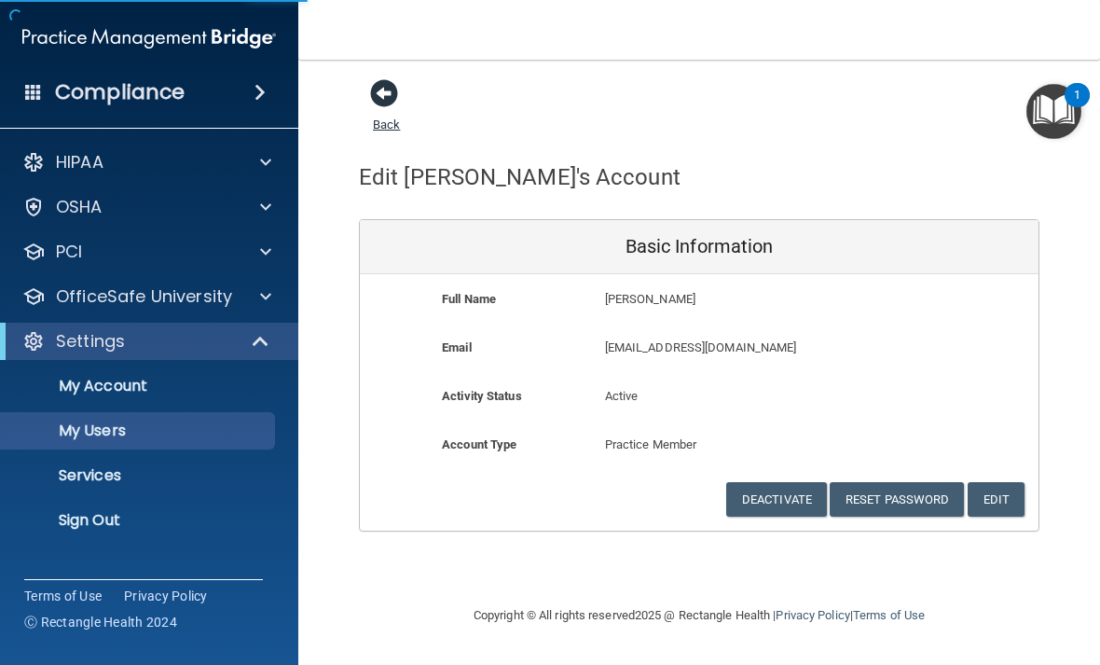
select select "20"
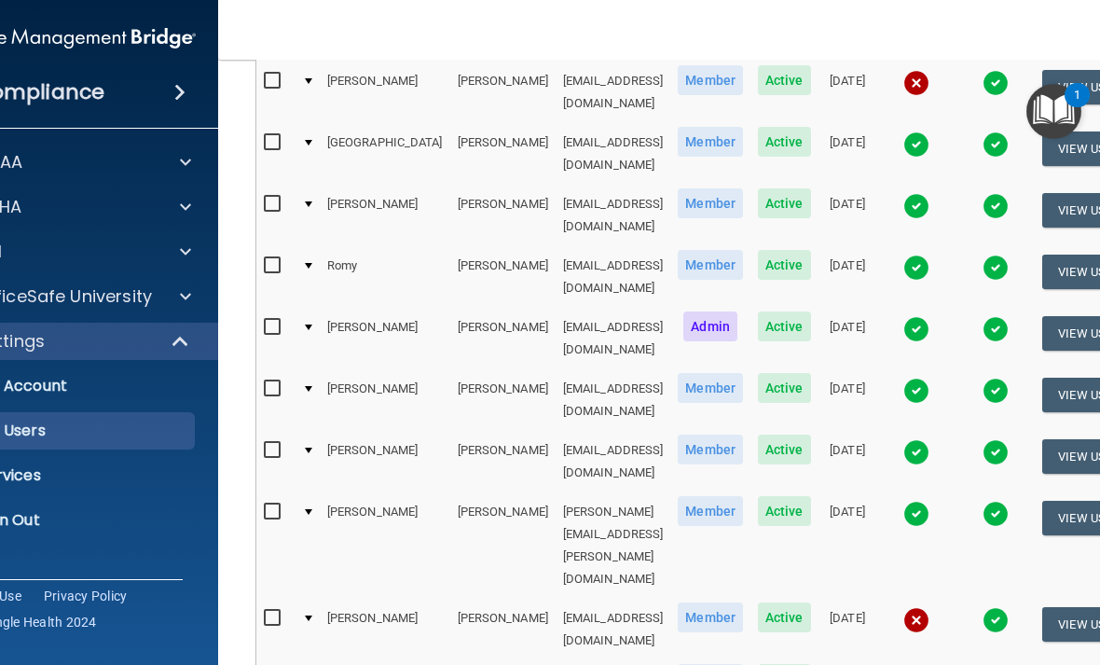
scroll to position [801, 0]
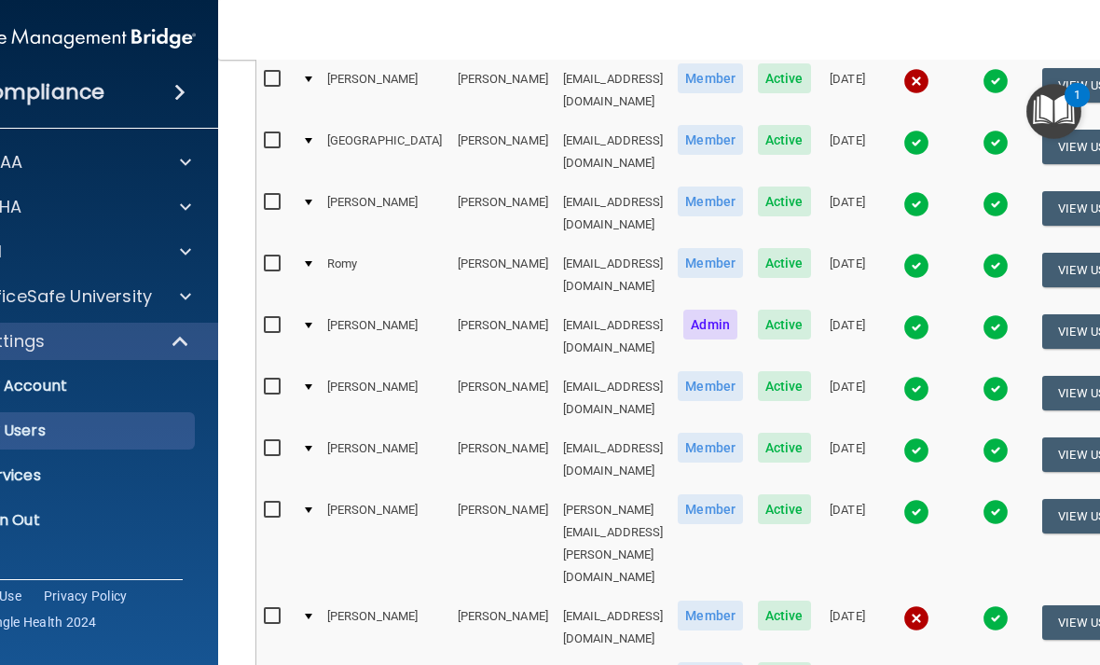
click at [265, 609] on input "checkbox" at bounding box center [274, 616] width 21 height 15
checkbox input "true"
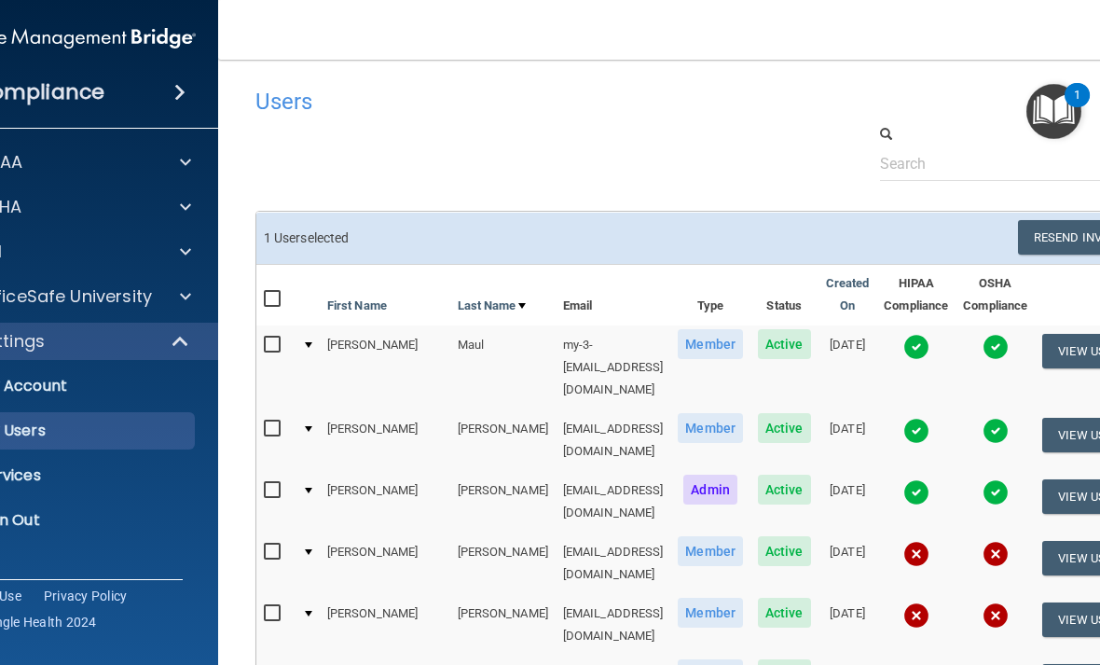
scroll to position [0, 0]
click at [1067, 238] on button "Resend Invite" at bounding box center [1076, 237] width 117 height 35
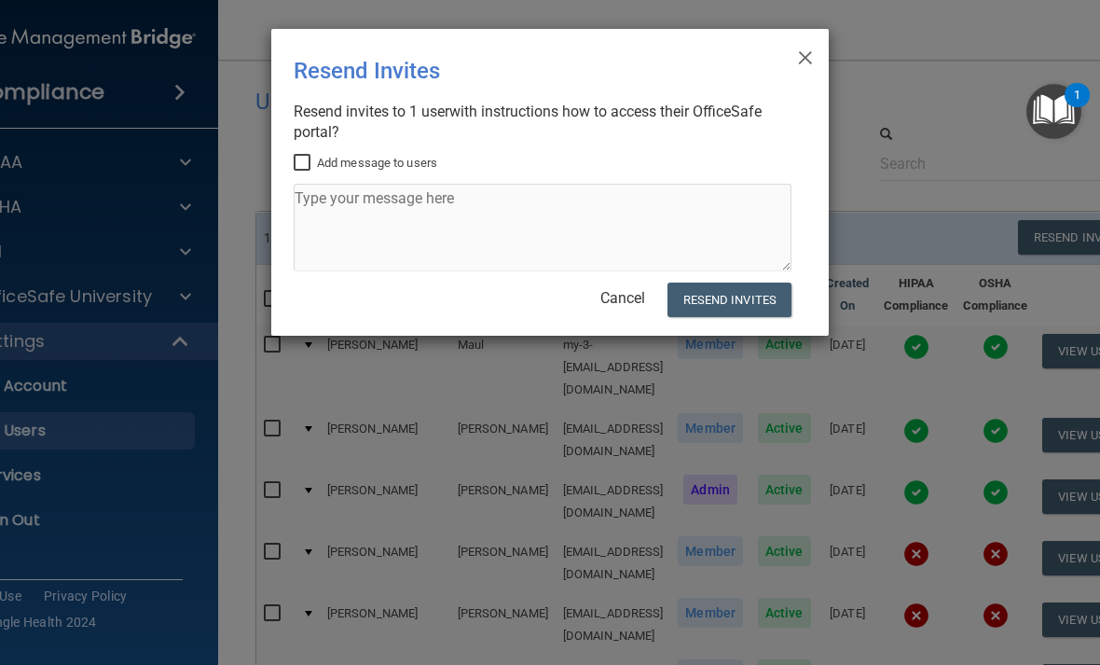
click at [306, 156] on input "Add message to users" at bounding box center [304, 163] width 21 height 15
checkbox input "true"
click at [437, 187] on textarea at bounding box center [543, 228] width 498 height 88
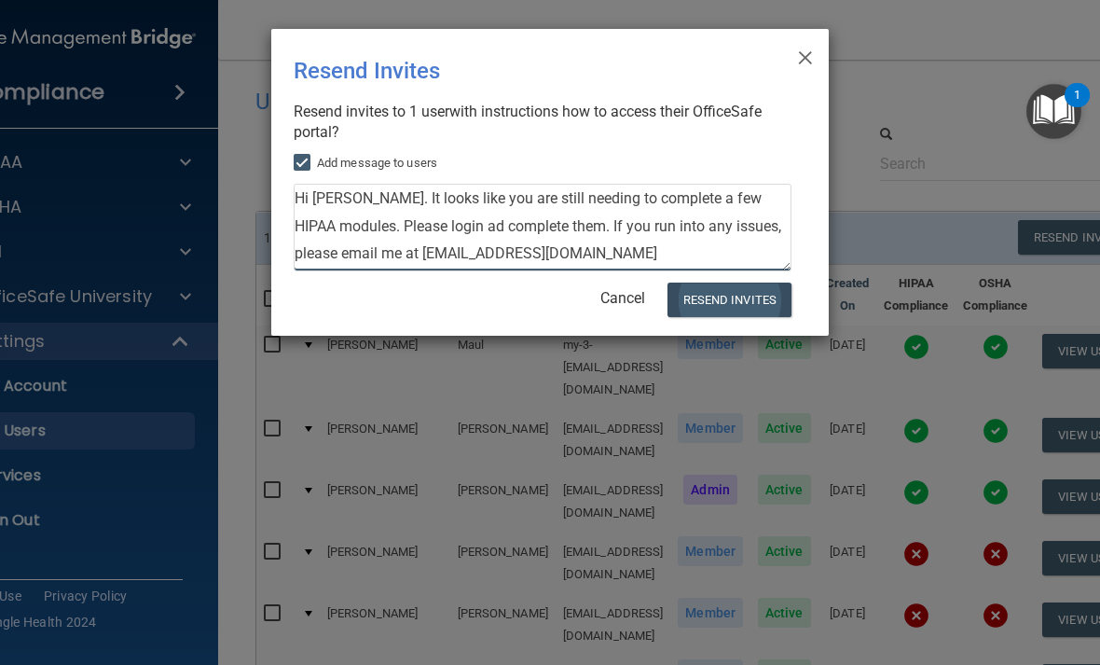
type textarea "Hi Caroline. It looks like you are still needing to complete a few HIPAA module…"
click at [754, 296] on button "Resend Invites" at bounding box center [730, 300] width 124 height 35
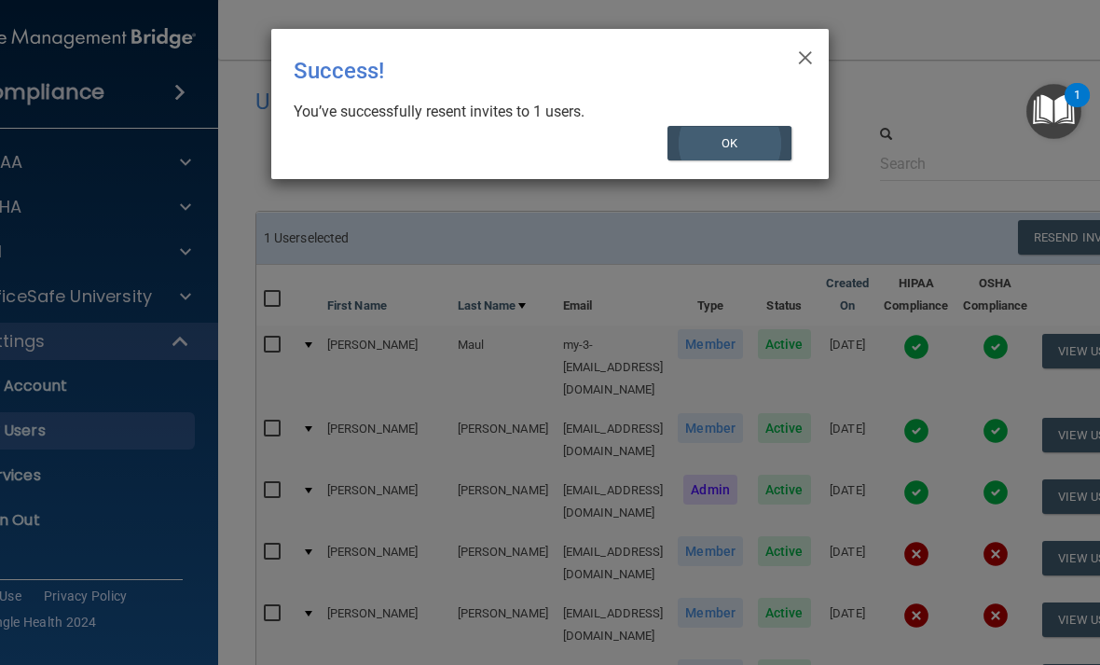
click at [749, 139] on button "OK" at bounding box center [730, 143] width 125 height 35
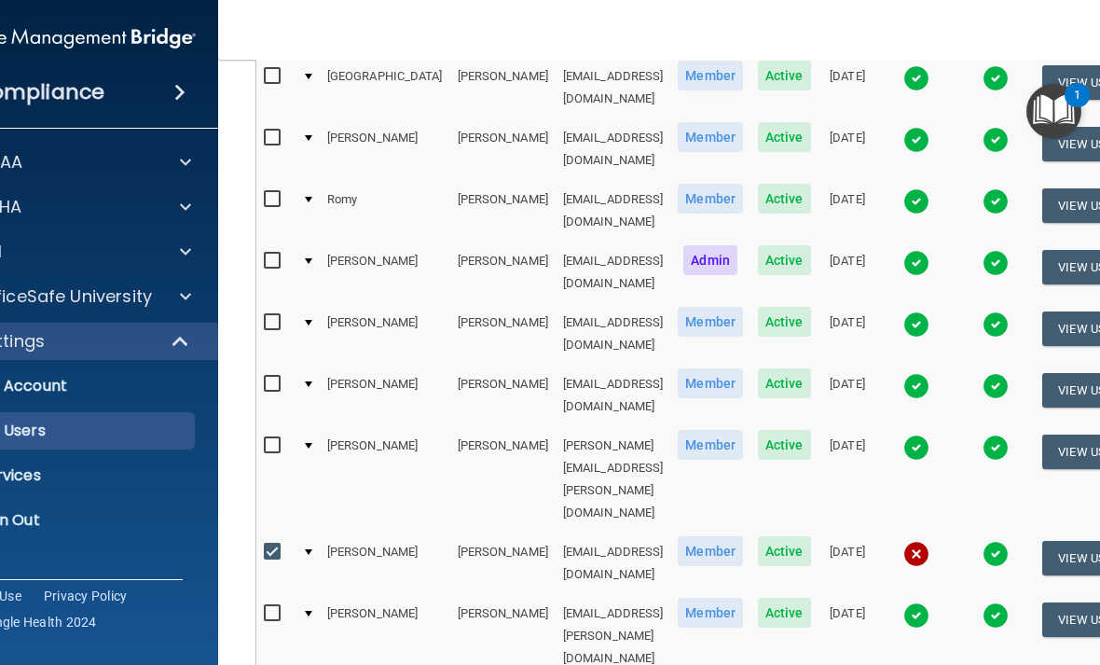
scroll to position [866, 0]
checkbox input "true"
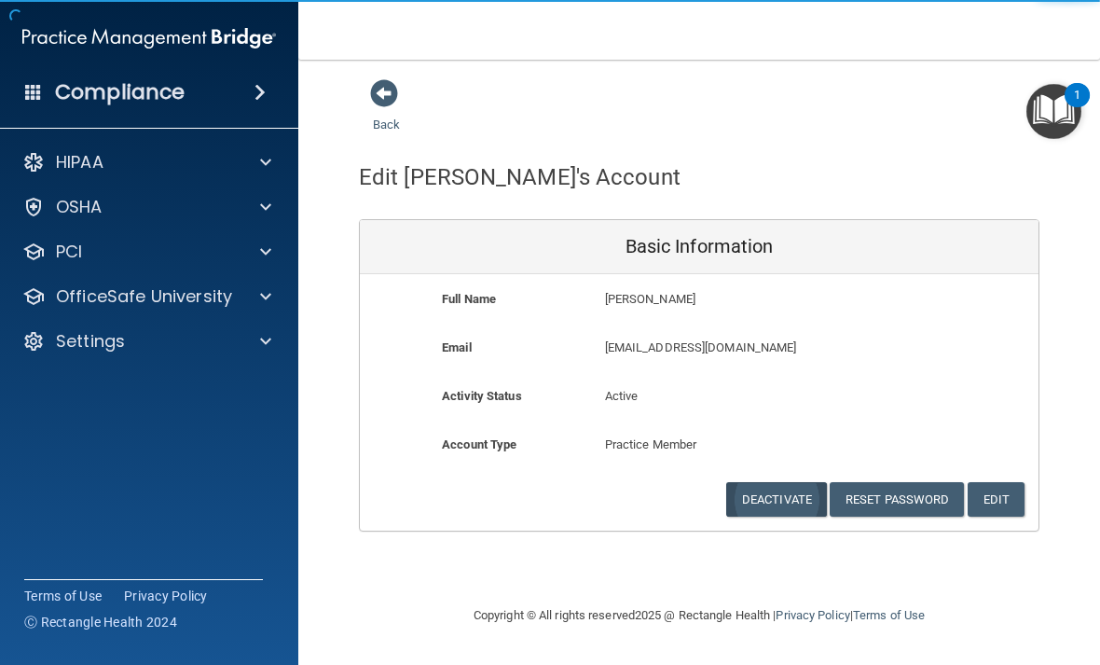
click at [769, 486] on button "Deactivate" at bounding box center [776, 499] width 101 height 35
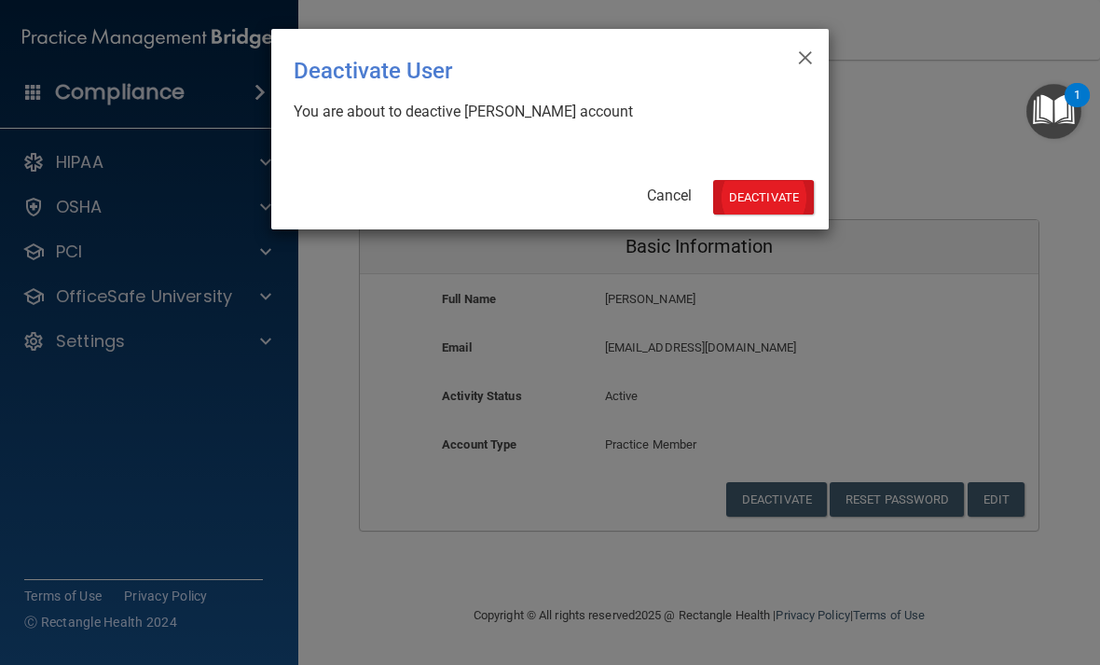
click at [781, 200] on button "Deactivate" at bounding box center [763, 197] width 101 height 35
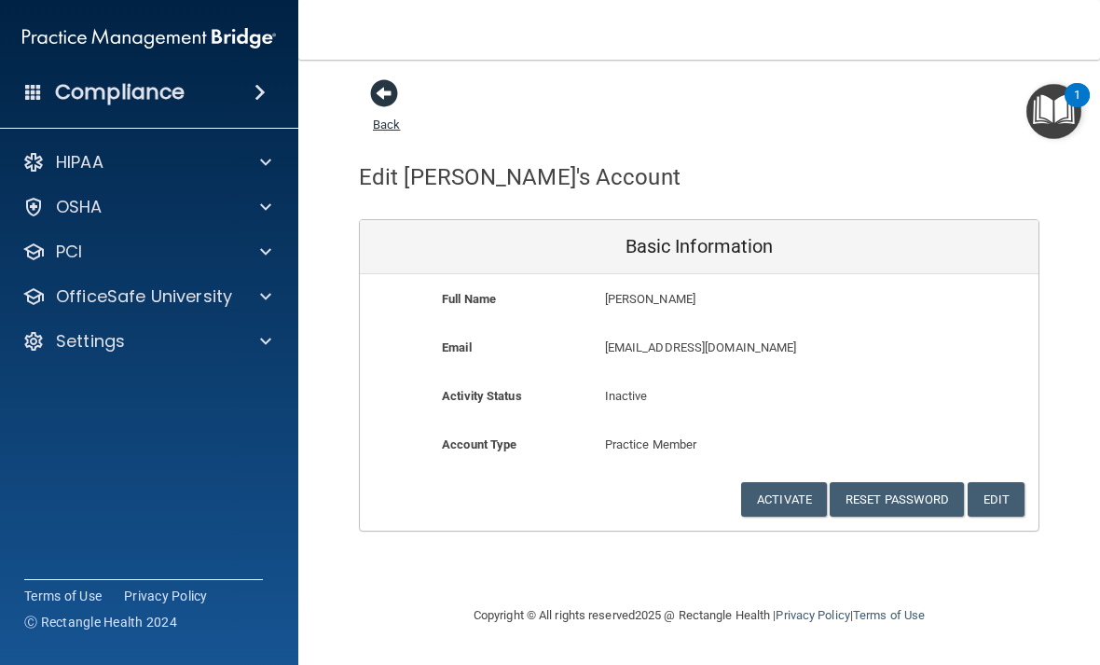
click at [372, 96] on span at bounding box center [384, 93] width 28 height 28
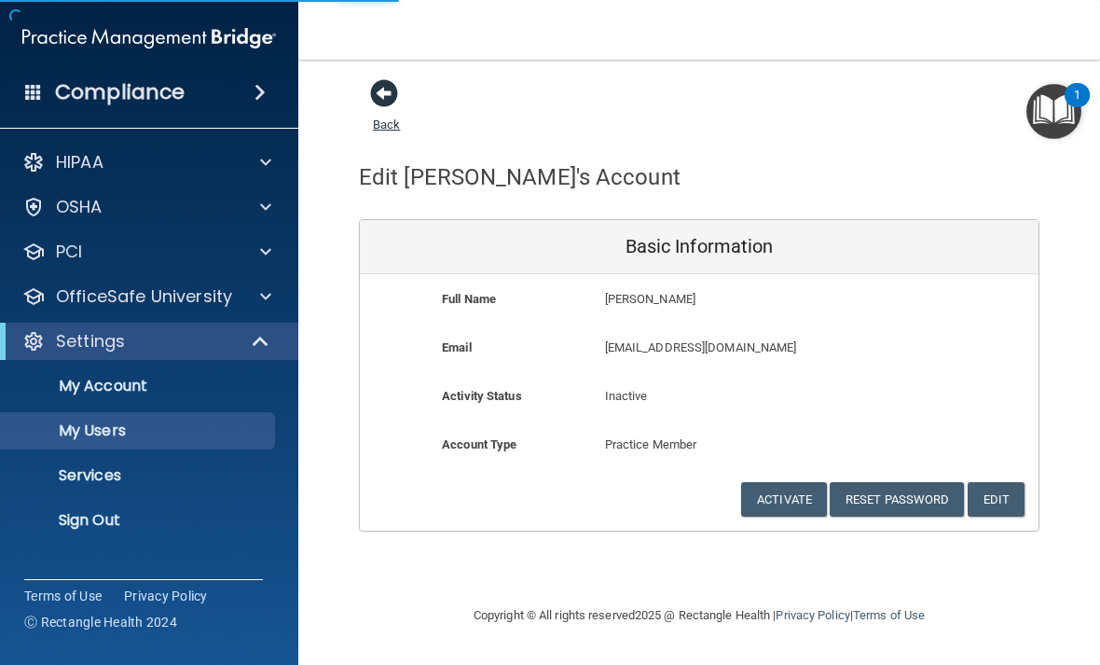
select select "20"
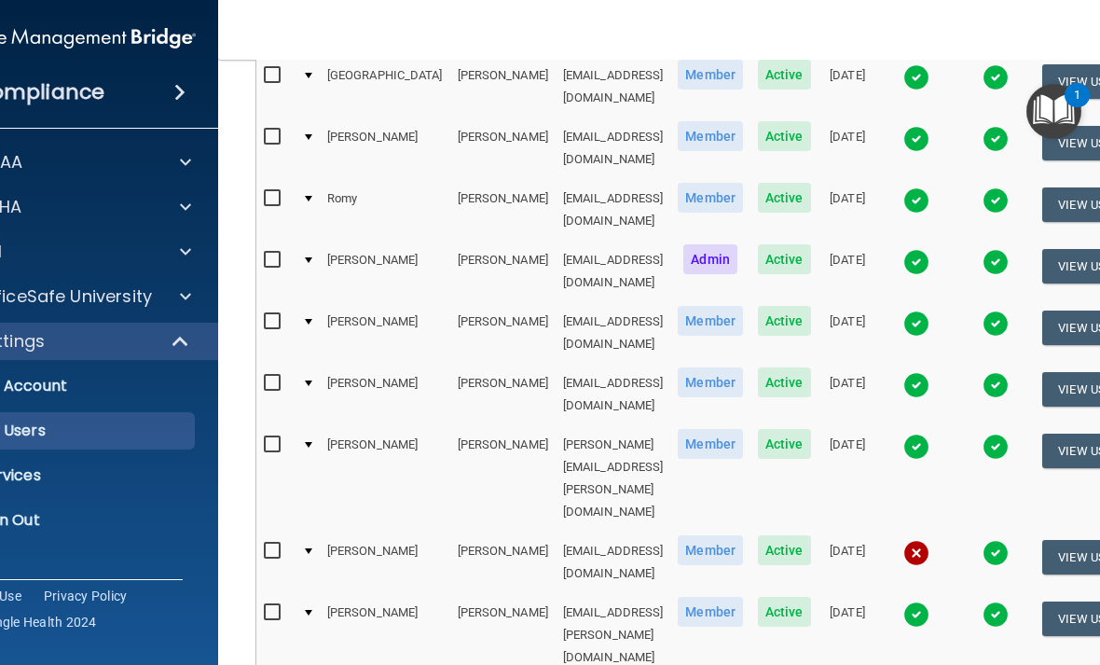
scroll to position [864, 0]
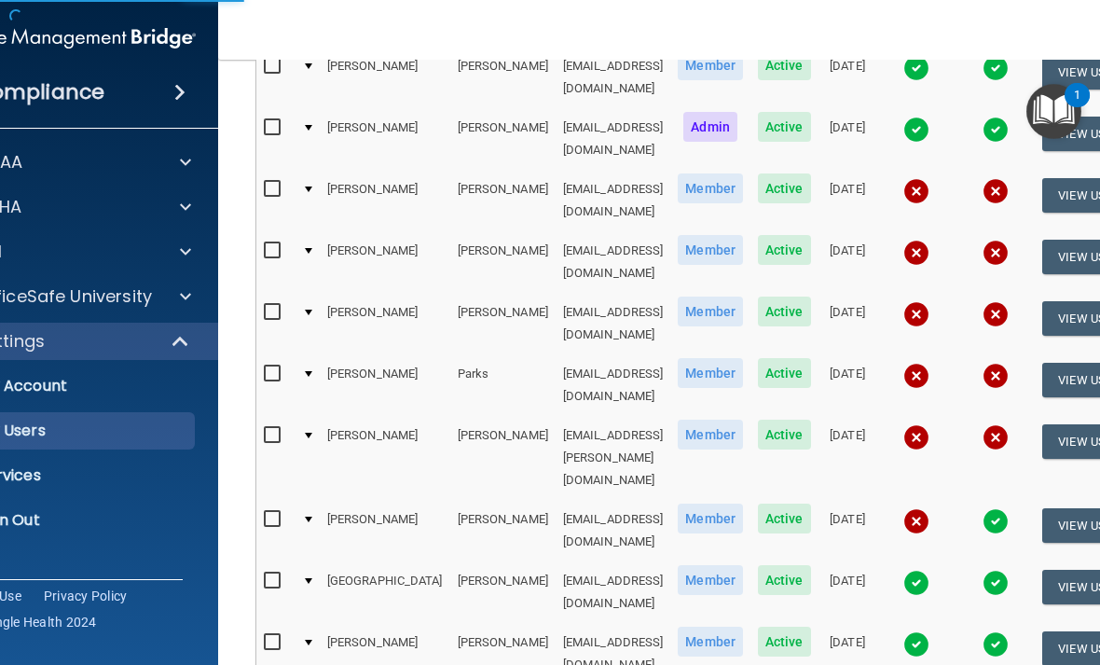
select select "20"
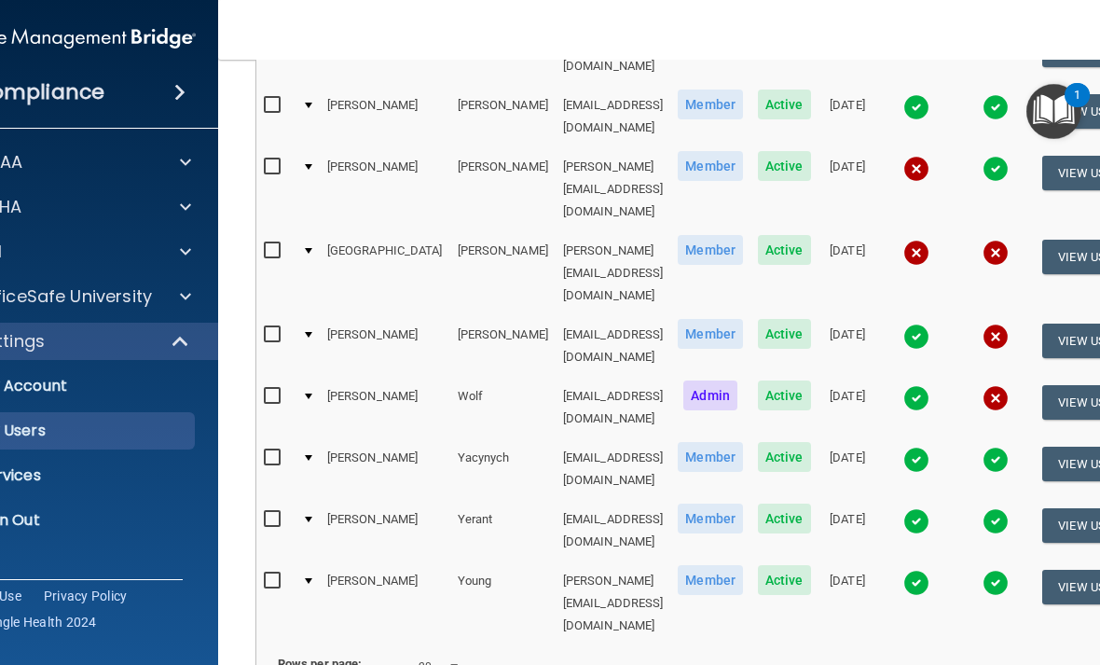
click at [577, 377] on td "[EMAIL_ADDRESS][DOMAIN_NAME]" at bounding box center [614, 408] width 116 height 62
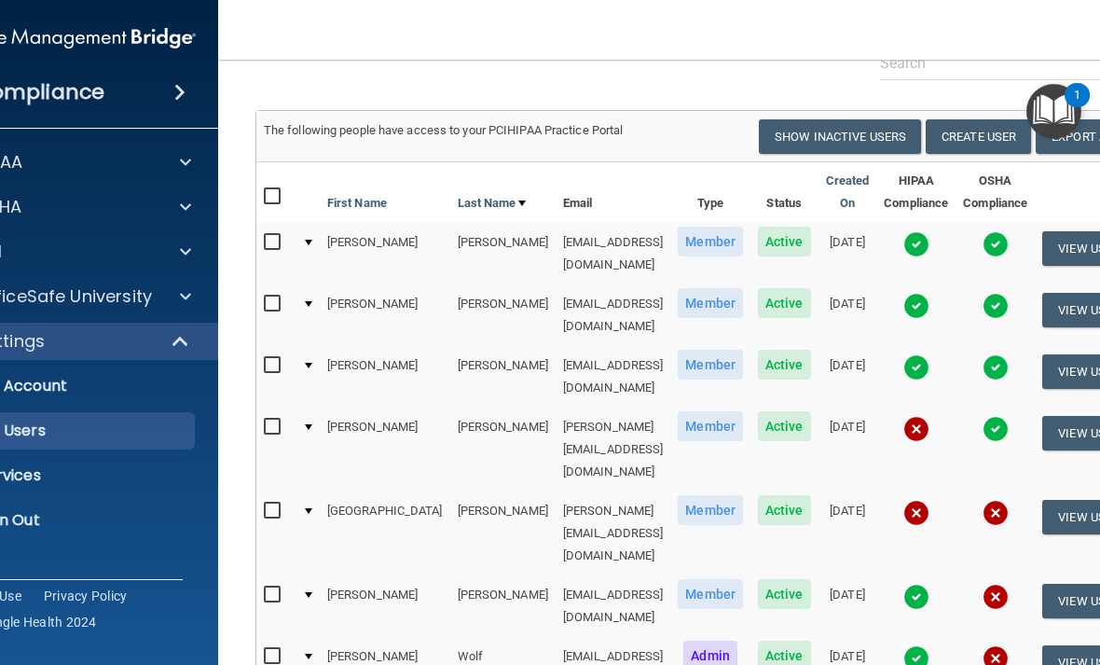
scroll to position [98, 0]
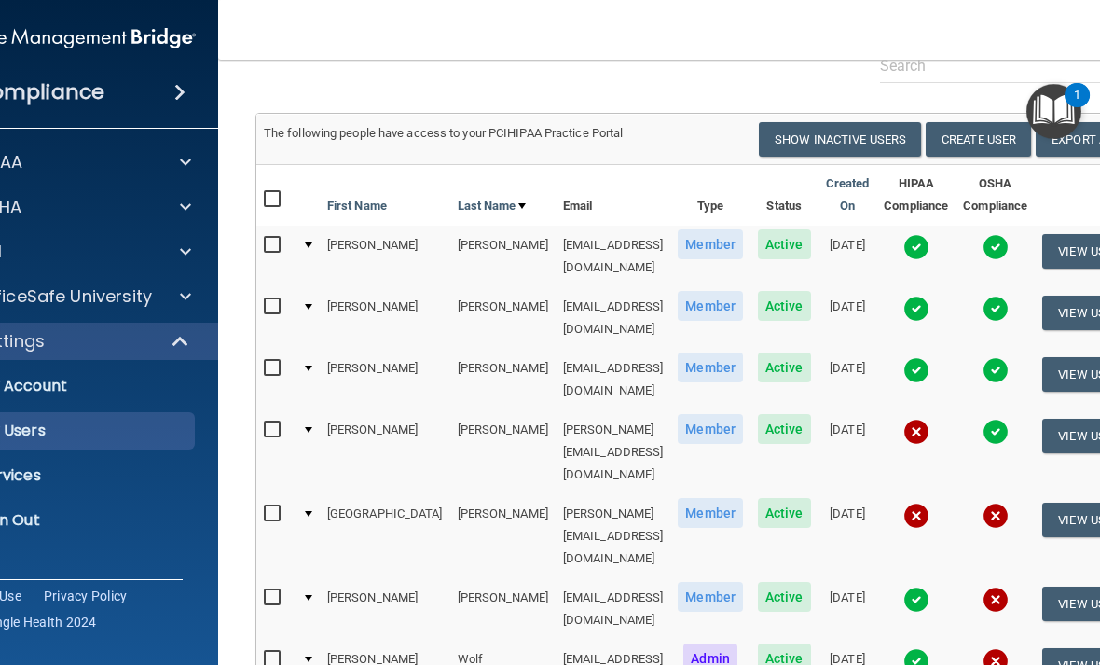
click at [561, 294] on td "[EMAIL_ADDRESS][DOMAIN_NAME]" at bounding box center [614, 318] width 116 height 62
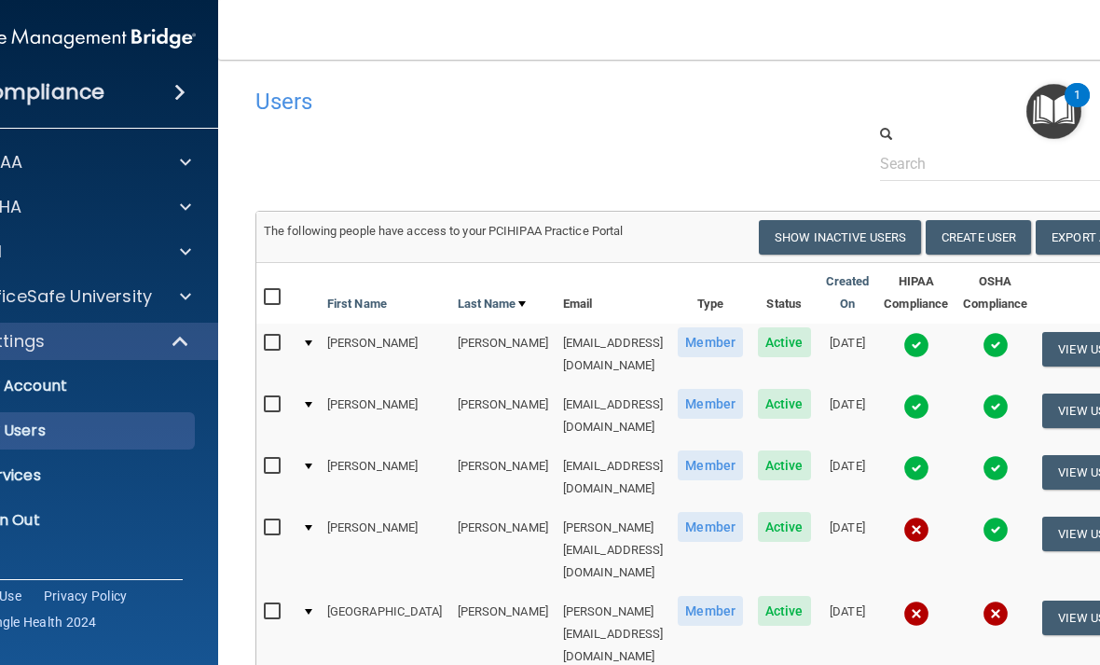
scroll to position [0, 0]
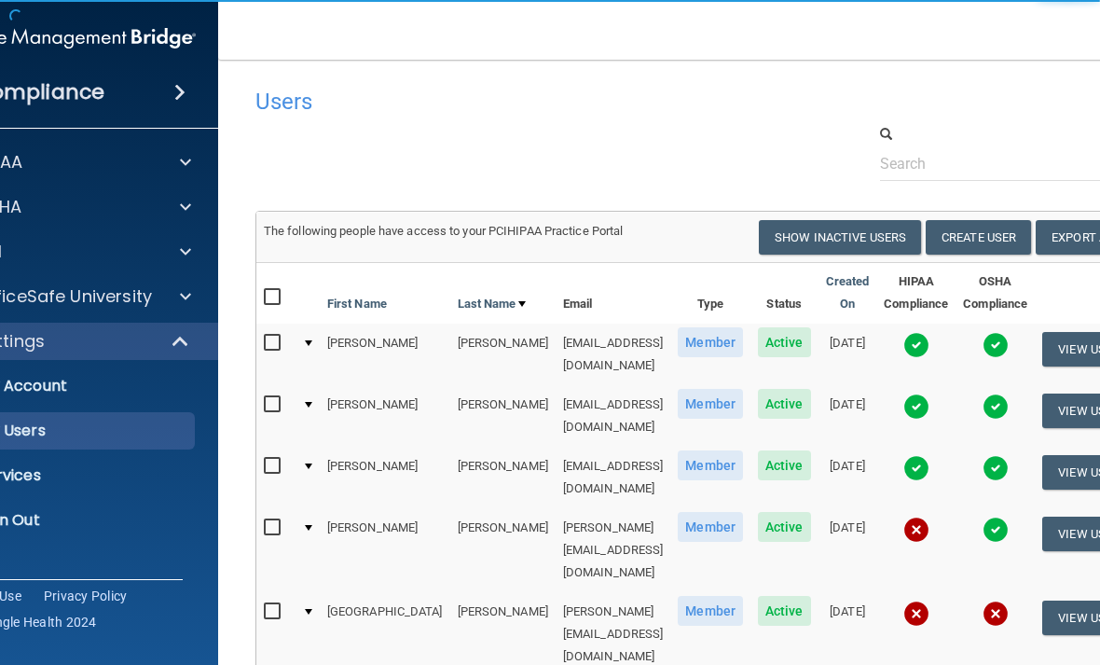
select select "20"
